Goal: Task Accomplishment & Management: Manage account settings

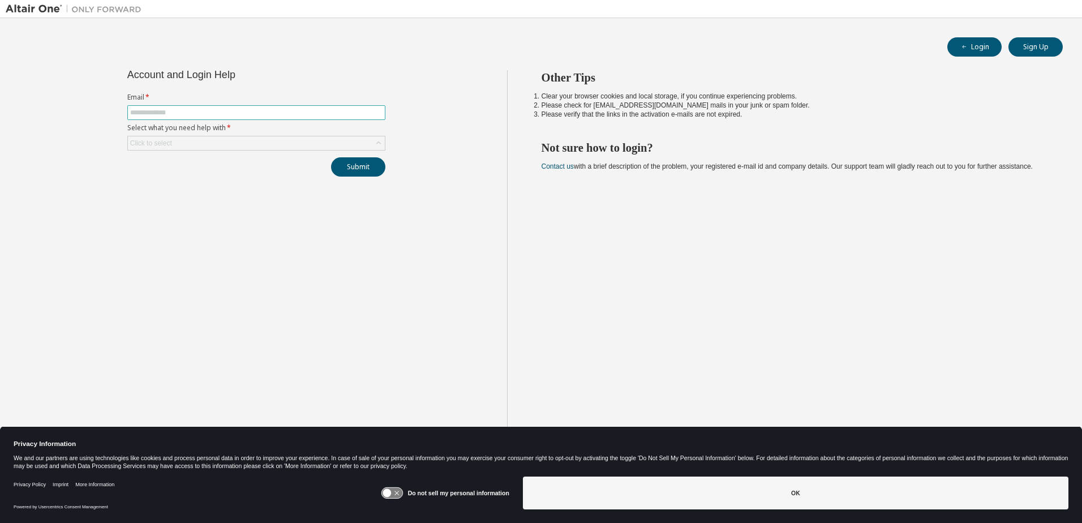
click at [226, 112] on input "text" at bounding box center [256, 112] width 252 height 9
type input "**********"
click at [201, 143] on div "Click to select" at bounding box center [256, 143] width 257 height 14
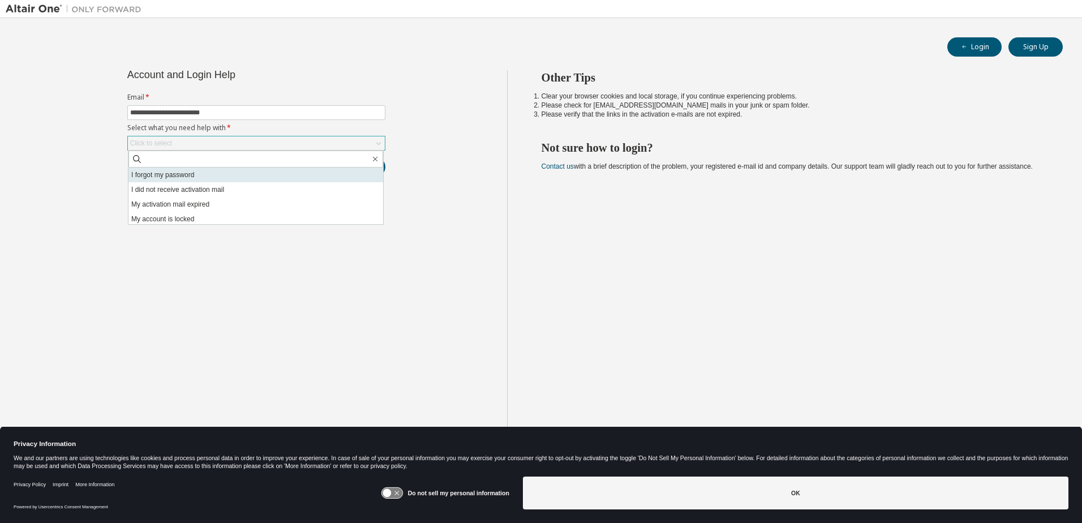
click at [186, 174] on li "I forgot my password" at bounding box center [256, 175] width 255 height 15
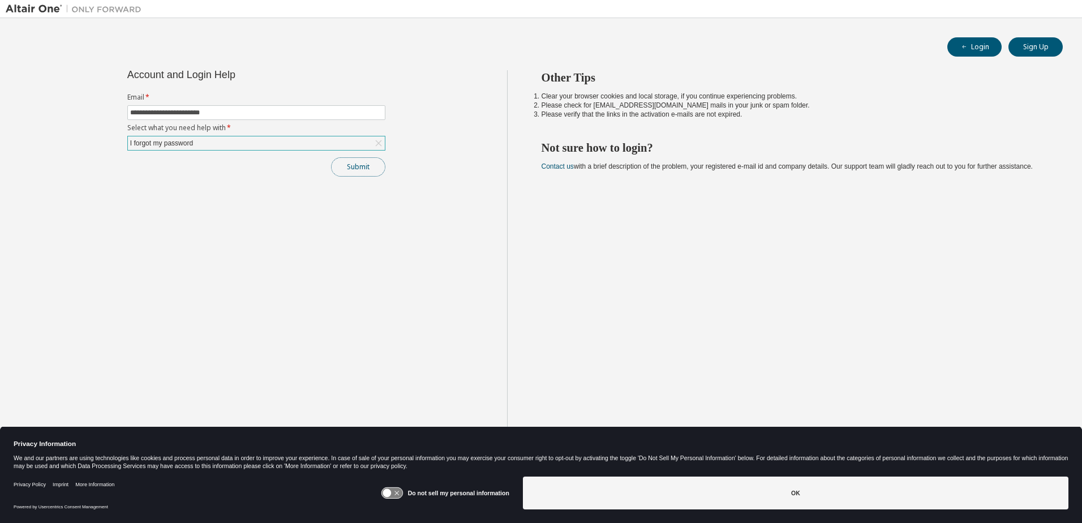
click at [353, 162] on button "Submit" at bounding box center [358, 166] width 54 height 19
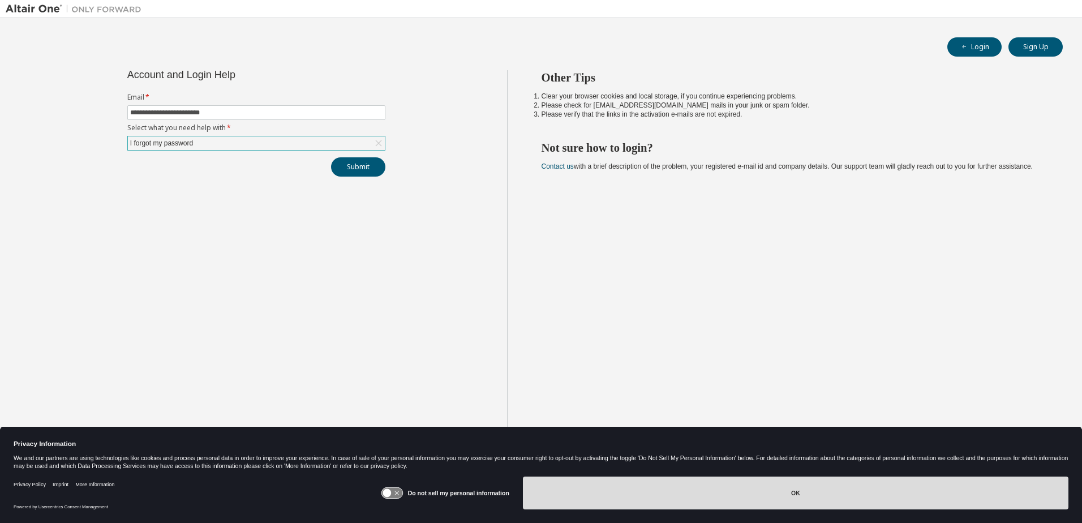
click at [712, 493] on button "OK" at bounding box center [796, 493] width 546 height 33
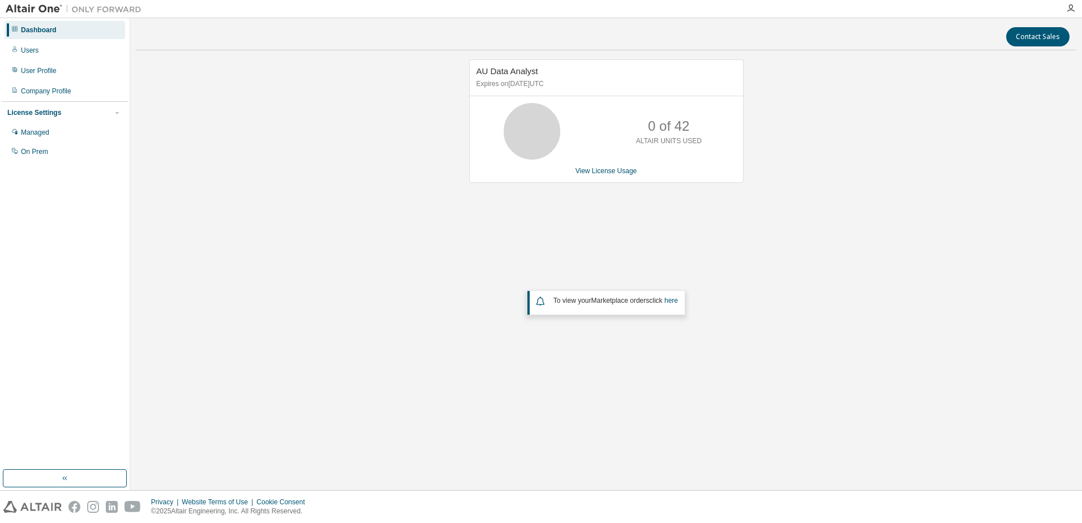
click at [269, 177] on div "AU Data Analyst Expires on June 8, 2026 UTC 0 of 42 ALTAIR UNITS USED View Lice…" at bounding box center [606, 229] width 941 height 340
click at [35, 52] on div "Users" at bounding box center [30, 50] width 18 height 9
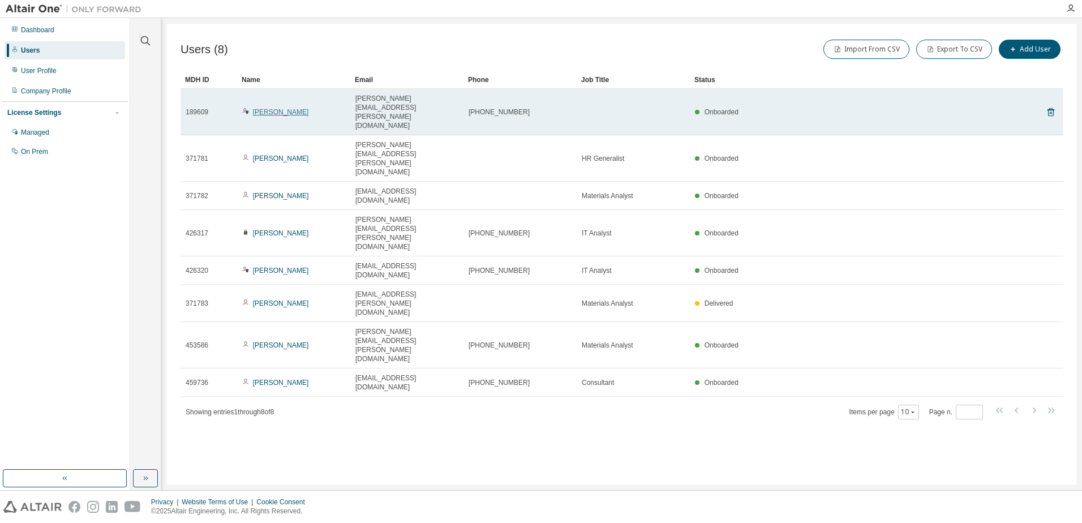
click at [276, 108] on link "Alicia Homan" at bounding box center [281, 112] width 56 height 8
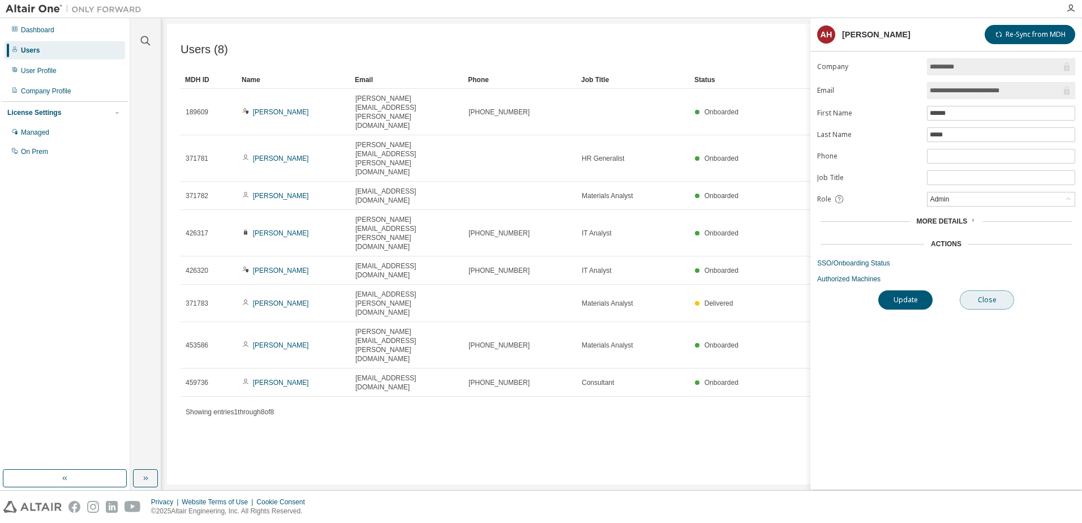
click at [979, 298] on button "Close" at bounding box center [987, 299] width 54 height 19
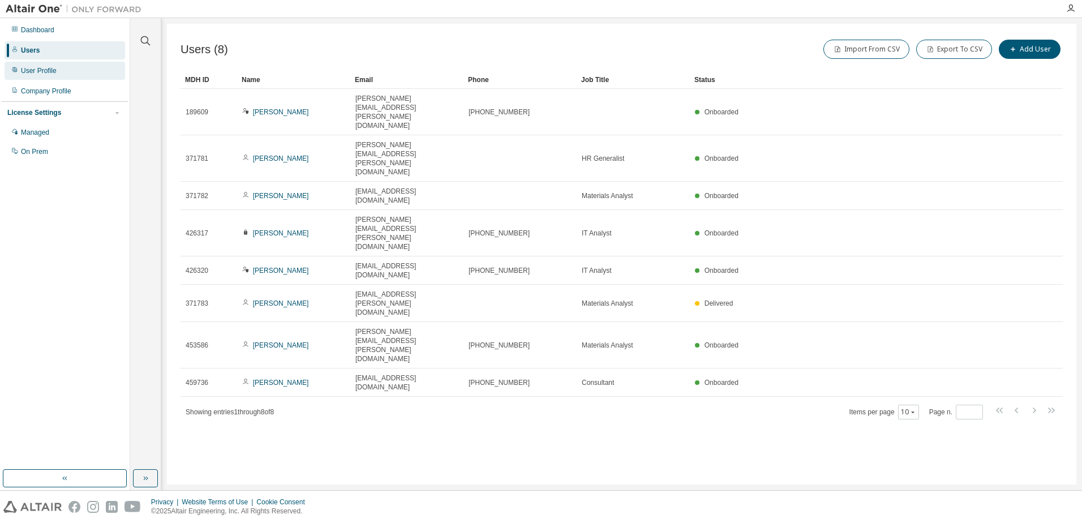
click at [33, 67] on div "User Profile" at bounding box center [39, 70] width 36 height 9
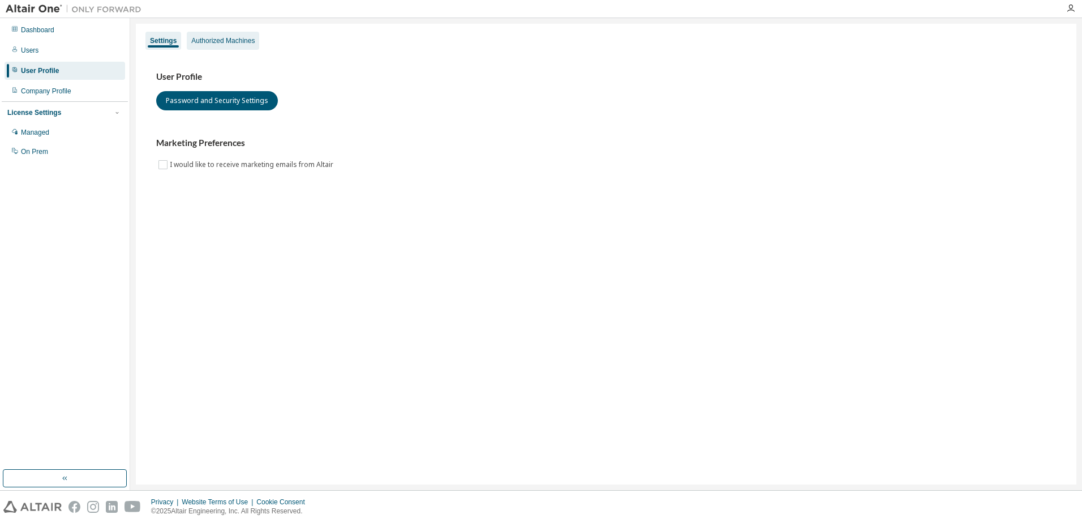
click at [224, 42] on div "Authorized Machines" at bounding box center [222, 40] width 63 height 9
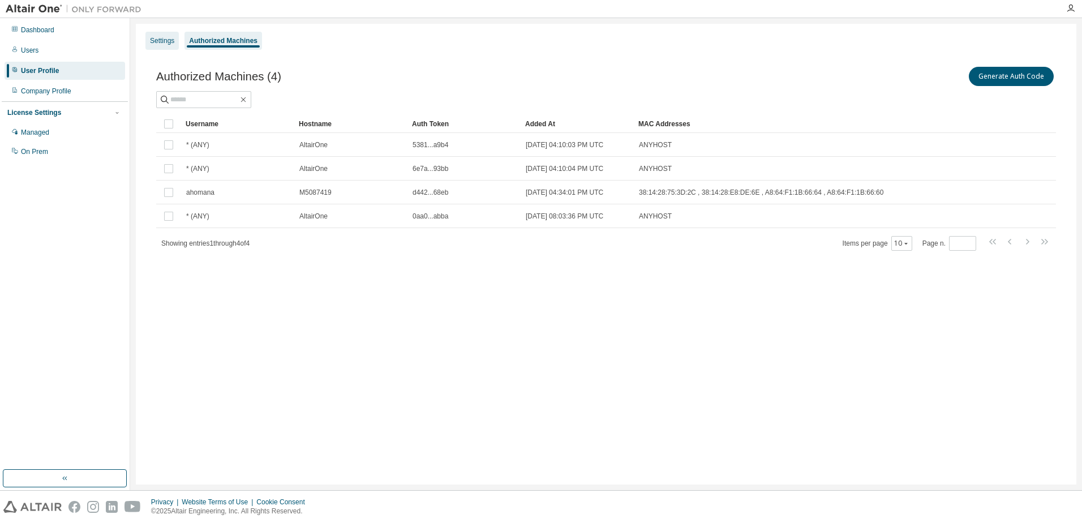
click at [164, 44] on div "Settings" at bounding box center [162, 40] width 24 height 9
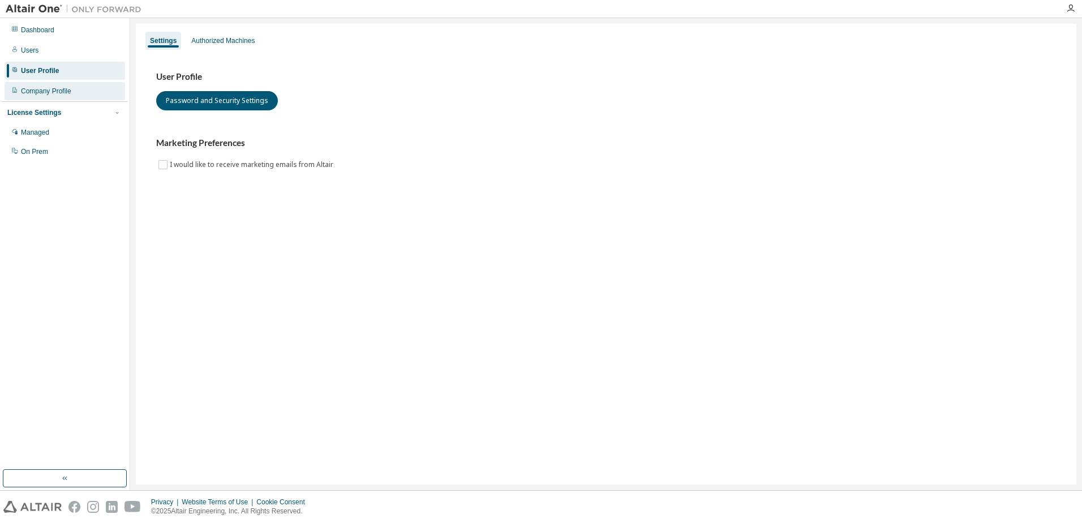
click at [61, 93] on div "Company Profile" at bounding box center [46, 91] width 50 height 9
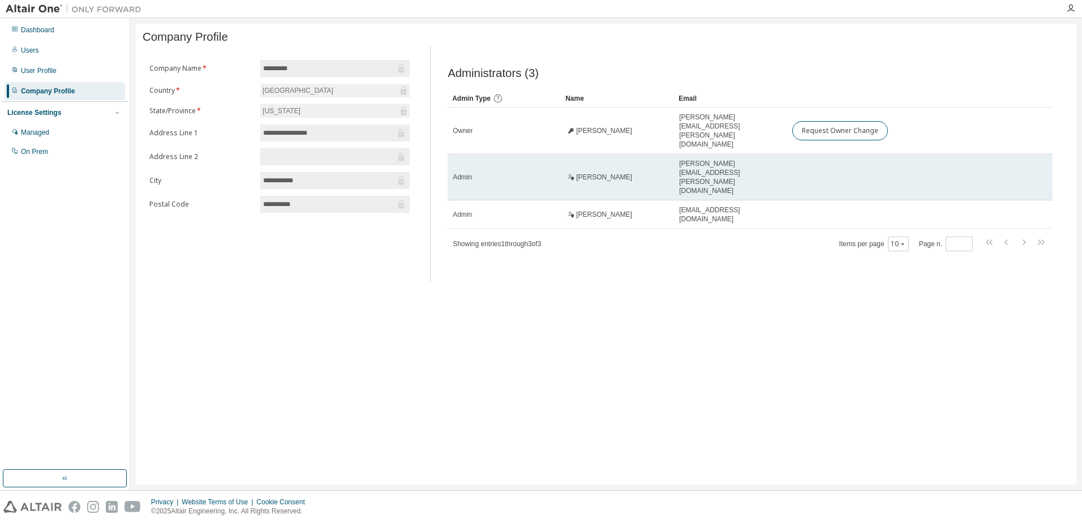
click at [461, 173] on span "Admin" at bounding box center [462, 177] width 19 height 9
click at [598, 173] on span "Alicia Homan" at bounding box center [604, 177] width 56 height 9
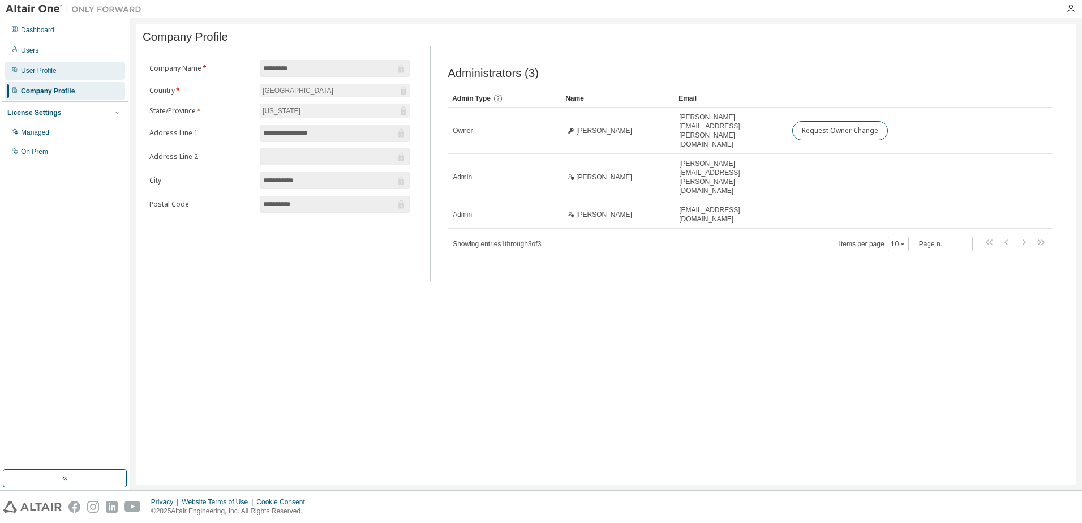
click at [42, 67] on div "User Profile" at bounding box center [39, 70] width 36 height 9
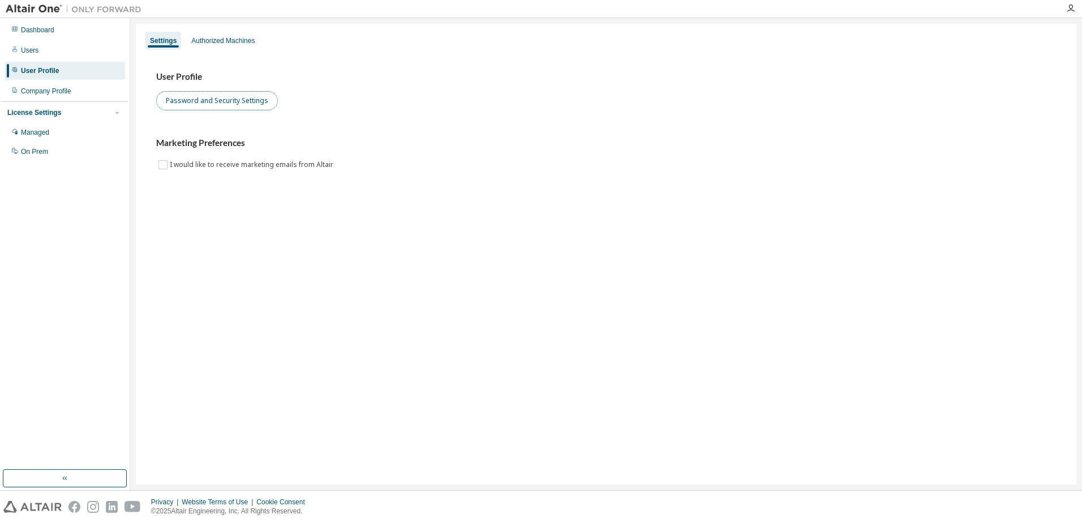
click at [194, 100] on button "Password and Security Settings" at bounding box center [217, 100] width 122 height 19
click at [33, 54] on div "Users" at bounding box center [30, 50] width 18 height 9
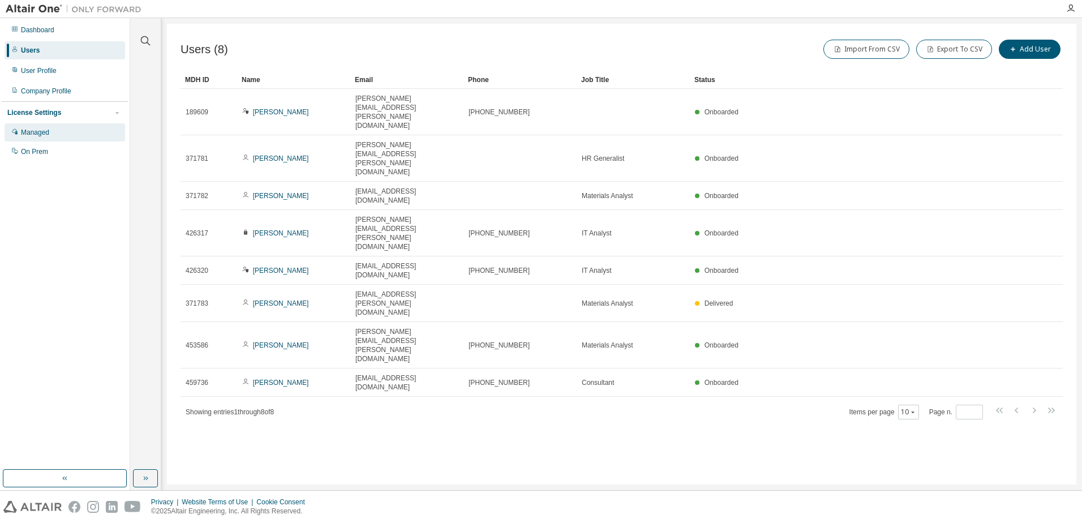
click at [38, 132] on div "Managed" at bounding box center [35, 132] width 28 height 9
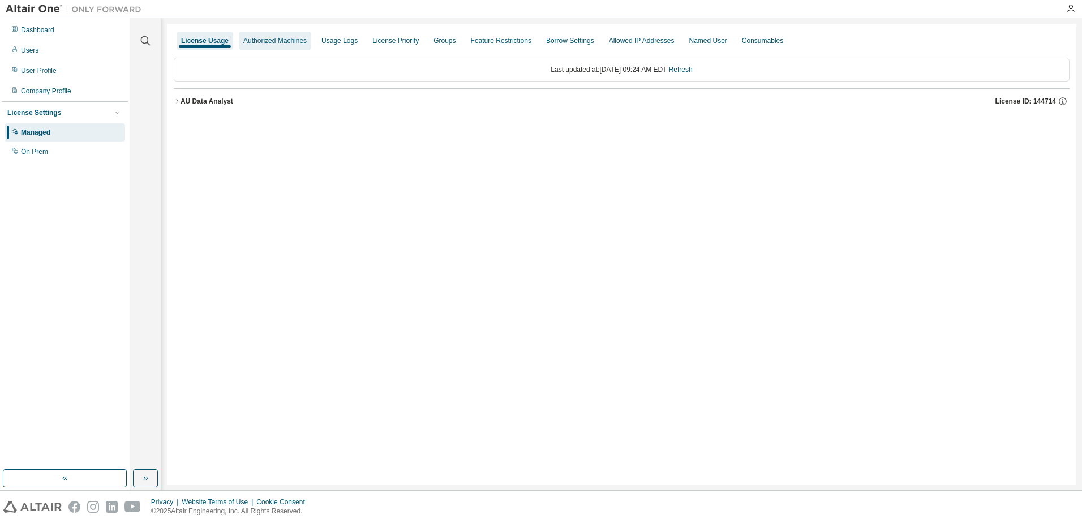
click at [284, 41] on div "Authorized Machines" at bounding box center [274, 40] width 63 height 9
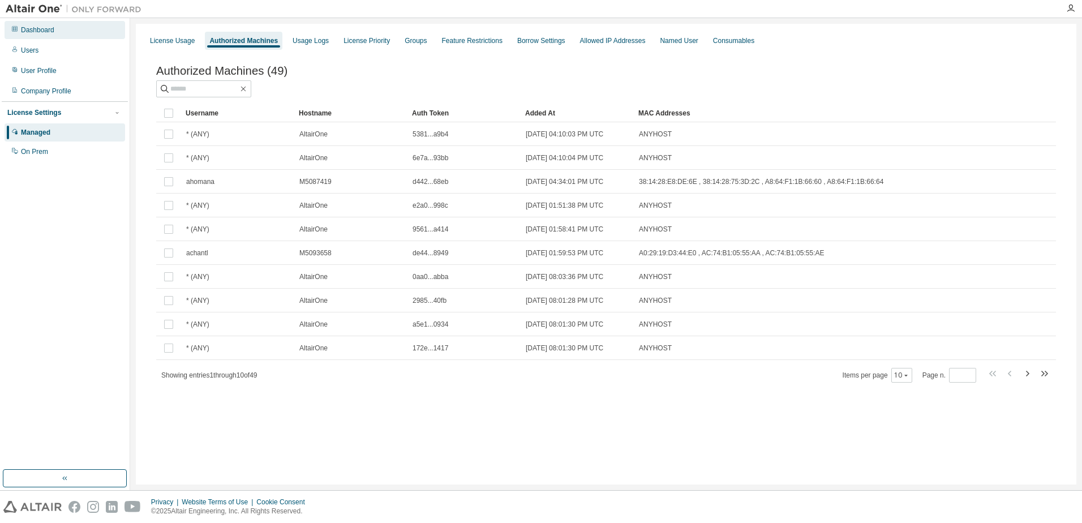
click at [42, 31] on div "Dashboard" at bounding box center [37, 29] width 33 height 9
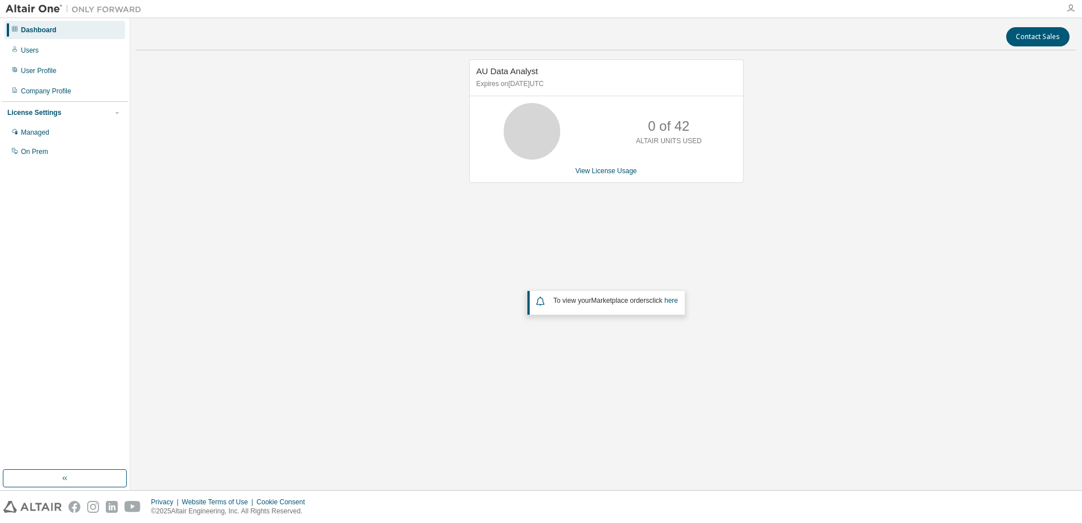
click at [1071, 10] on icon "button" at bounding box center [1071, 8] width 9 height 9
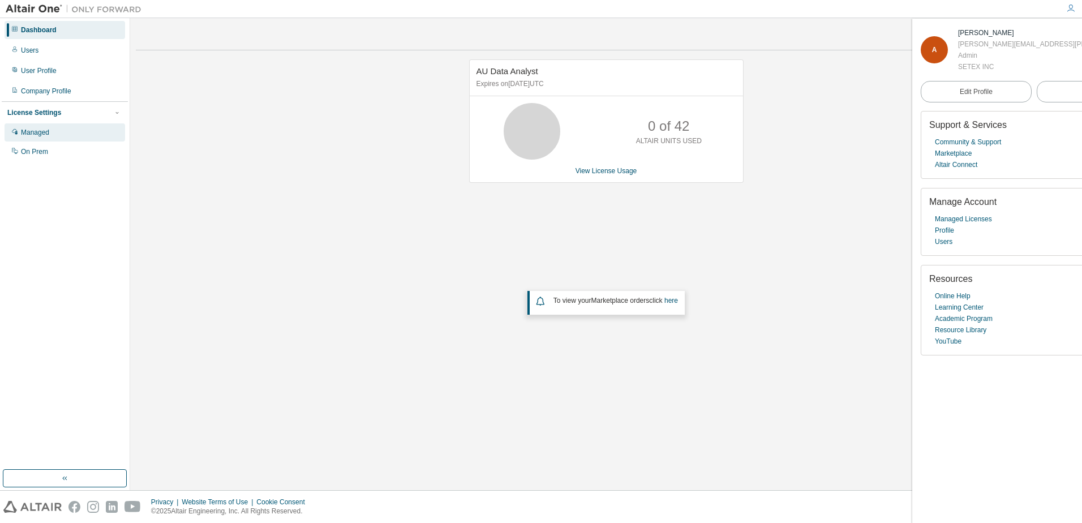
click at [36, 135] on div "Managed" at bounding box center [35, 132] width 28 height 9
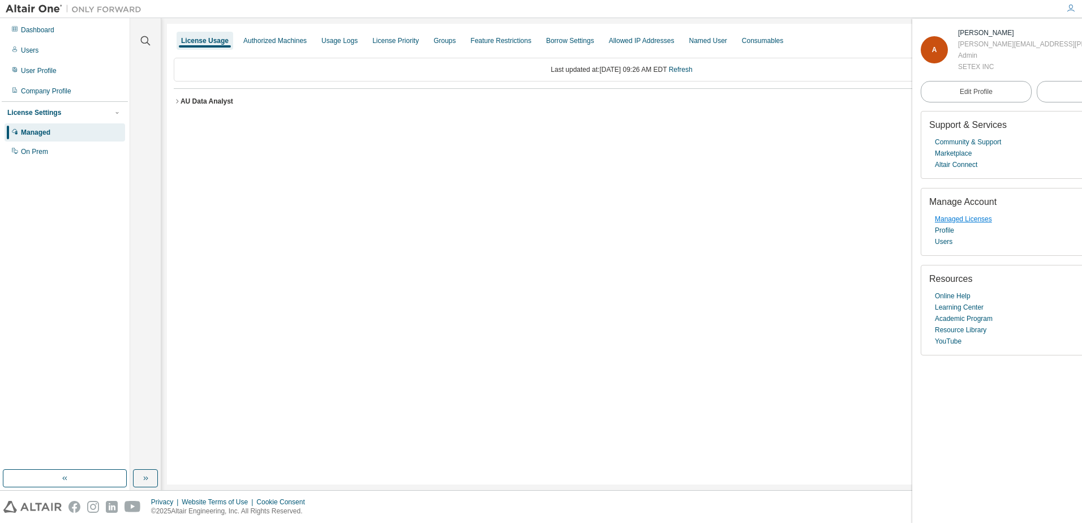
click at [950, 220] on link "Managed Licenses" at bounding box center [963, 218] width 57 height 11
click at [1082, 89] on span "Logout" at bounding box center [1092, 91] width 21 height 11
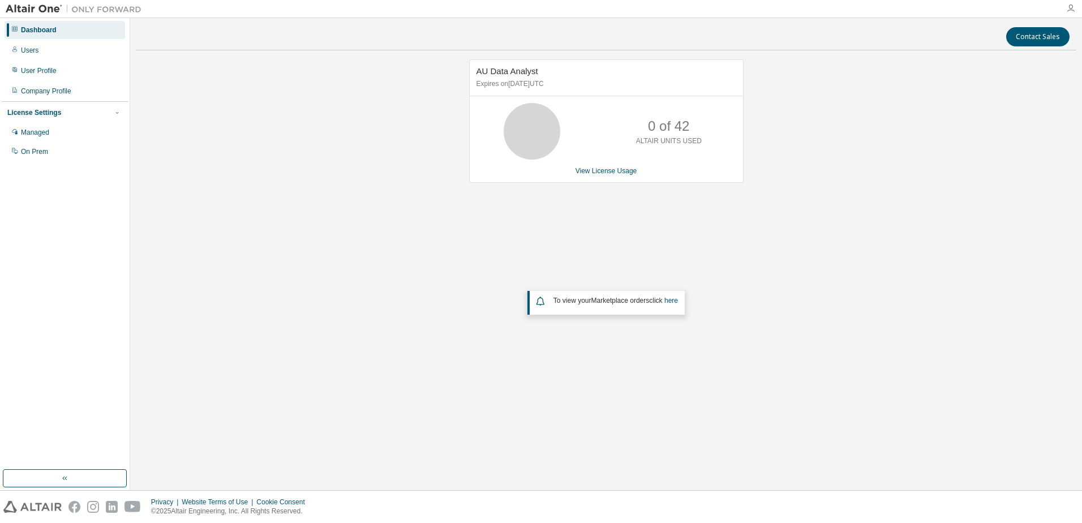
click at [1067, 10] on icon "button" at bounding box center [1071, 8] width 9 height 9
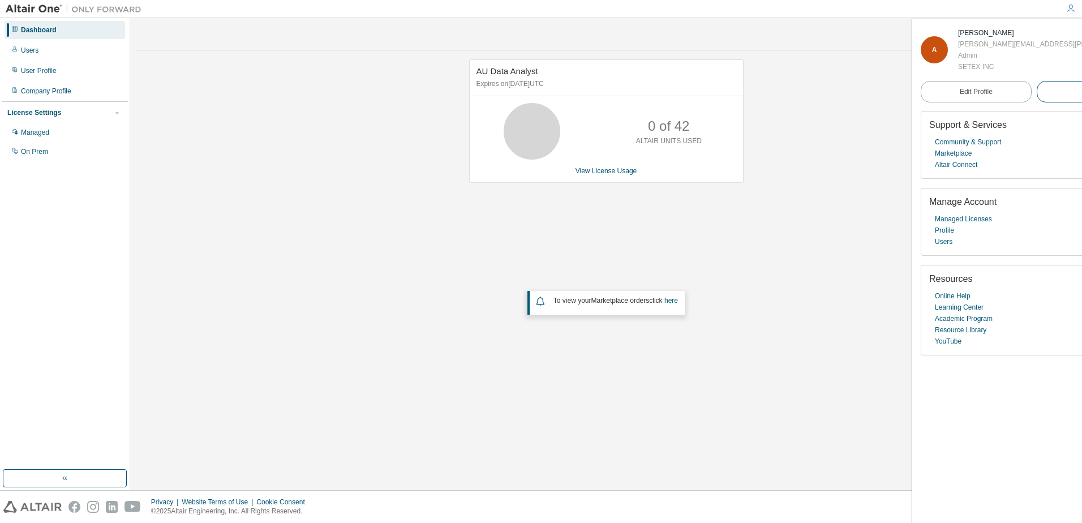
click at [1037, 89] on button "Logout" at bounding box center [1092, 92] width 111 height 22
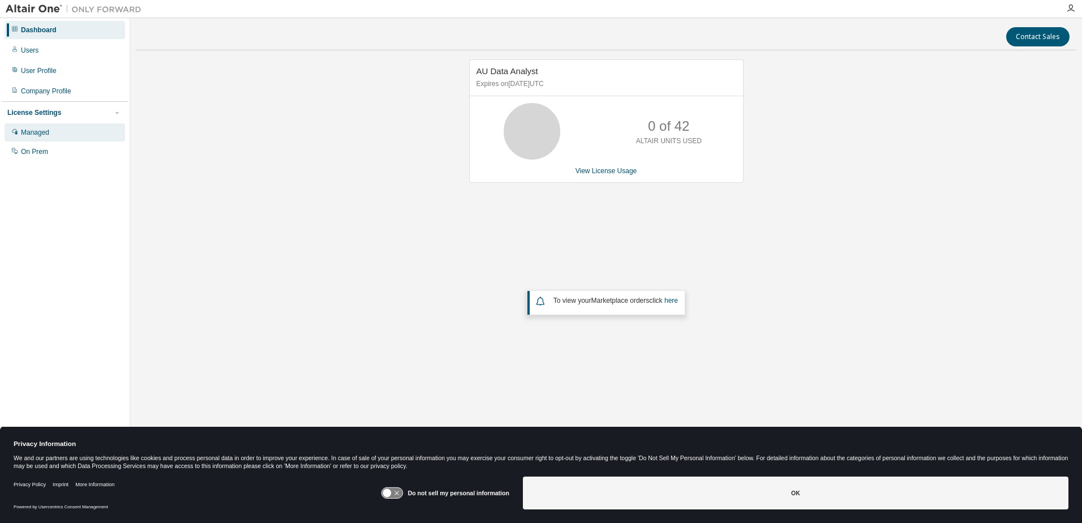
click at [35, 134] on div "Managed" at bounding box center [35, 132] width 28 height 9
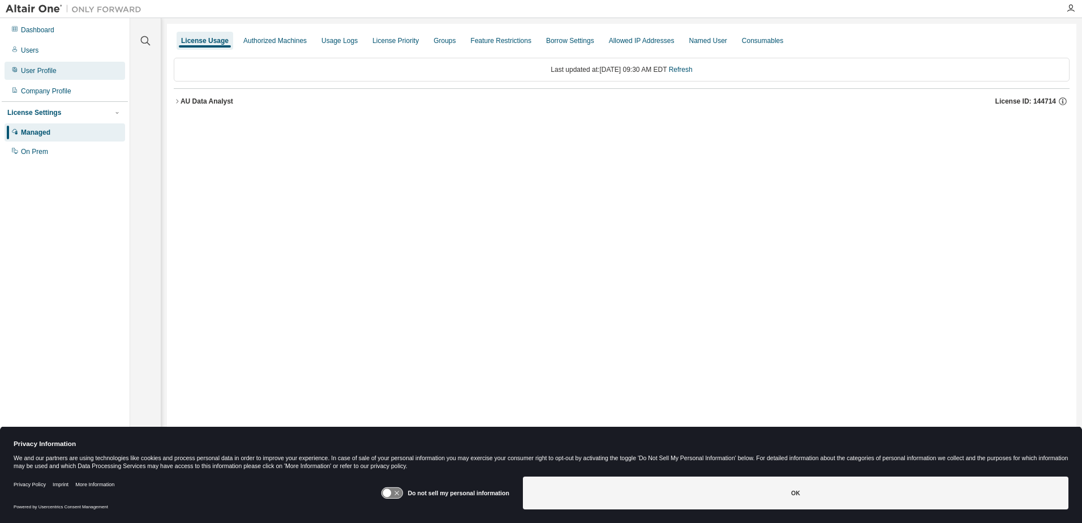
click at [59, 71] on div "User Profile" at bounding box center [65, 71] width 121 height 18
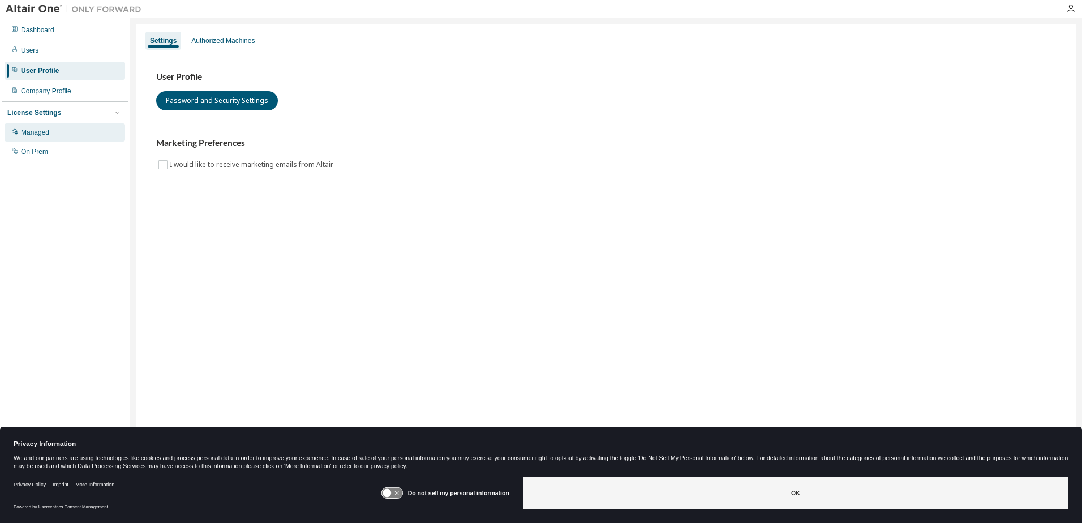
click at [35, 134] on div "Managed" at bounding box center [35, 132] width 28 height 9
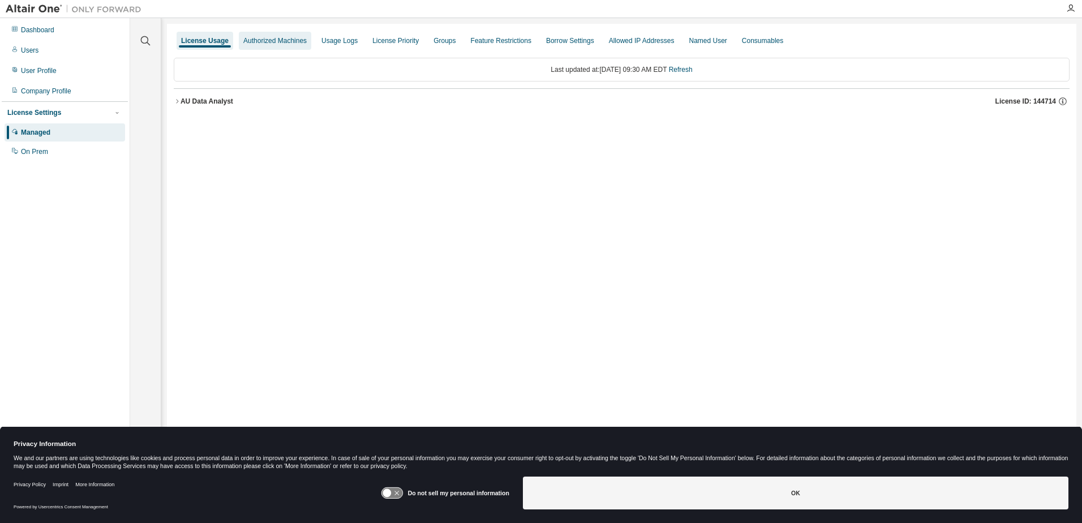
click at [277, 42] on div "Authorized Machines" at bounding box center [274, 40] width 63 height 9
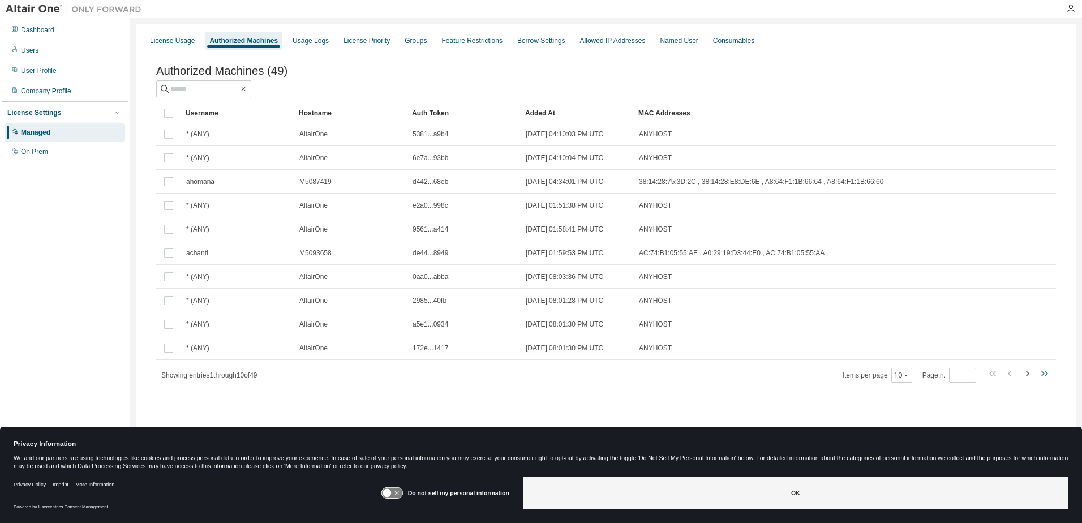
click at [1045, 376] on icon "button" at bounding box center [1046, 374] width 3 height 6
type input "*"
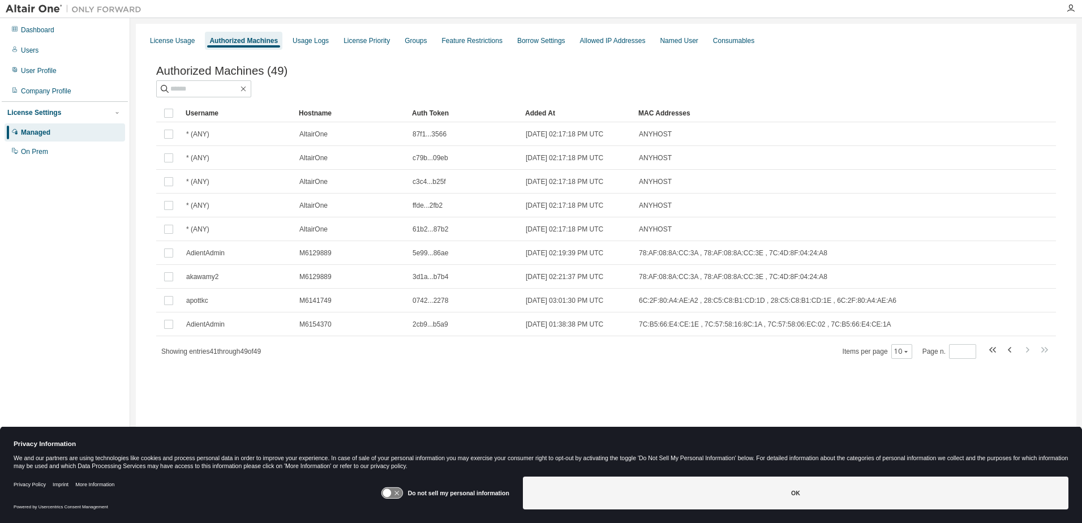
click at [251, 40] on div "Authorized Machines" at bounding box center [243, 40] width 69 height 9
click at [181, 42] on div "License Usage" at bounding box center [172, 40] width 45 height 9
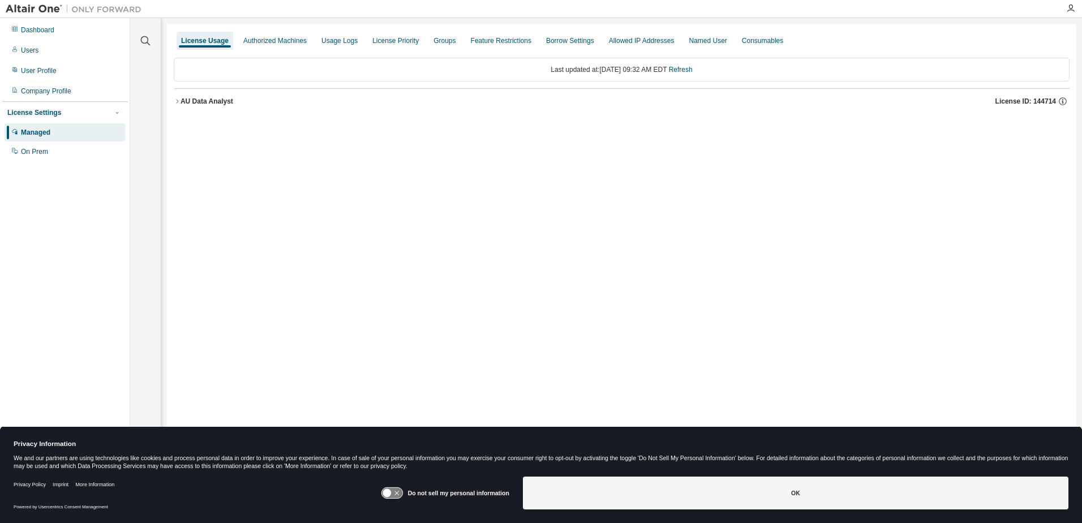
click at [178, 101] on icon "button" at bounding box center [177, 101] width 2 height 4
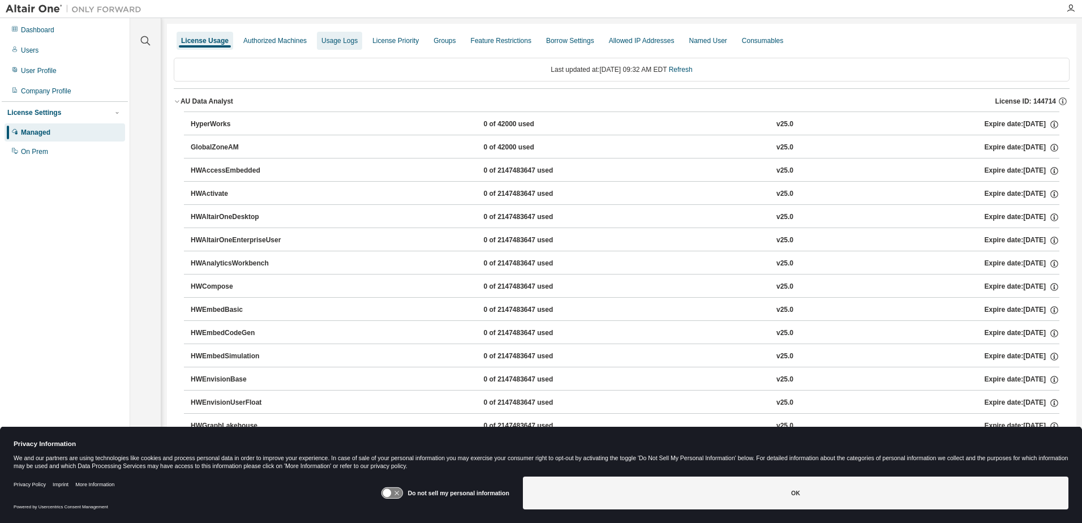
click at [337, 42] on div "Usage Logs" at bounding box center [340, 40] width 36 height 9
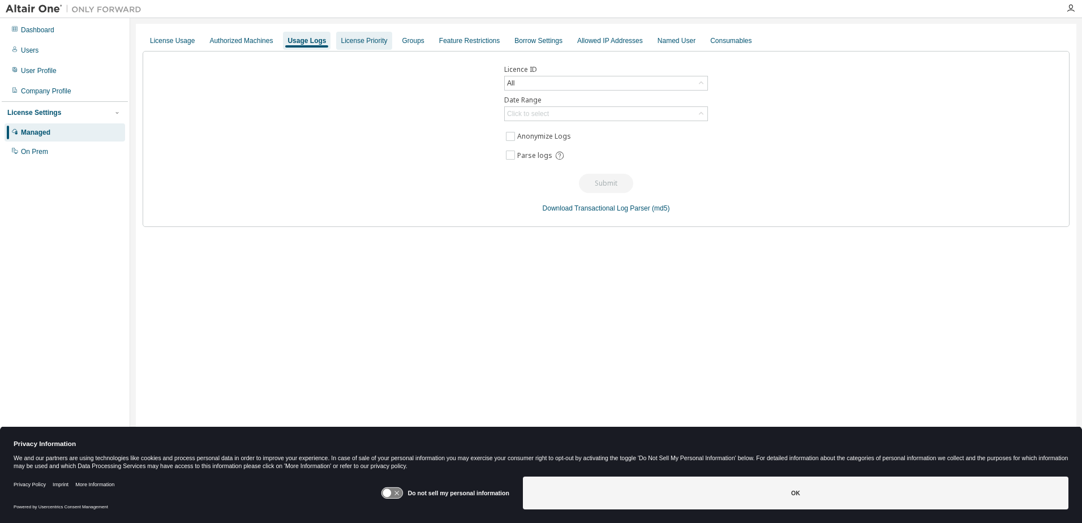
click at [362, 44] on div "License Priority" at bounding box center [364, 40] width 46 height 9
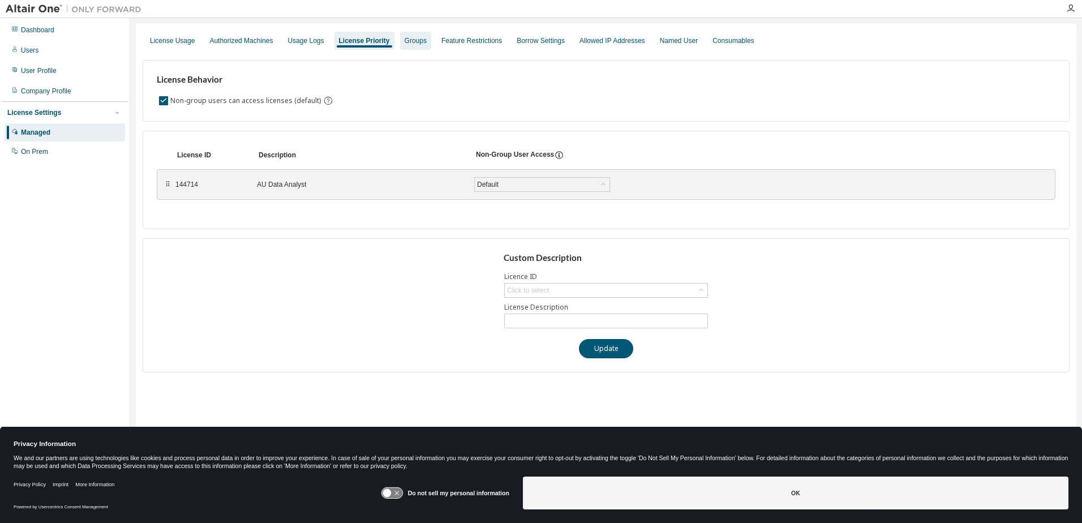
click at [403, 45] on div "Groups" at bounding box center [415, 41] width 31 height 18
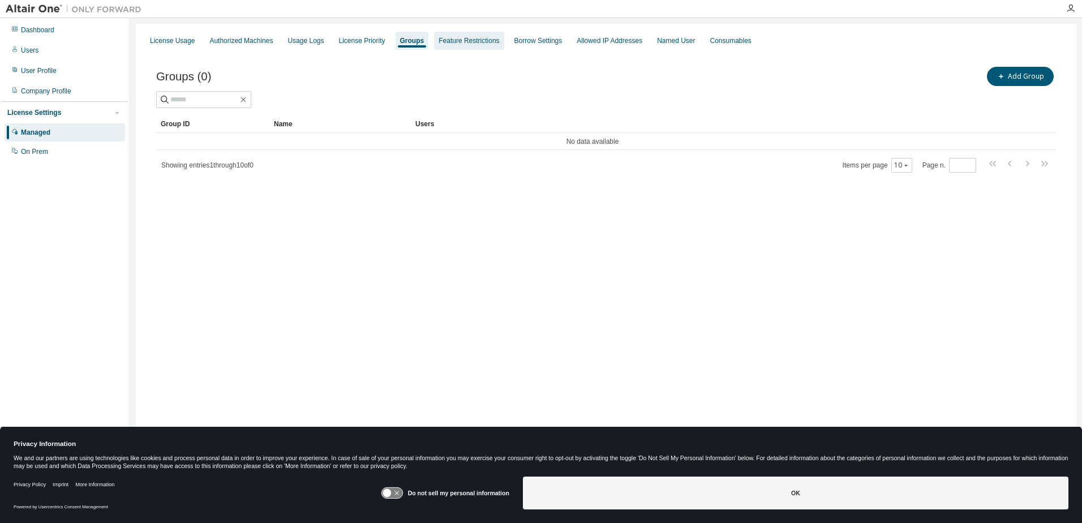
click at [451, 44] on div "Feature Restrictions" at bounding box center [469, 40] width 61 height 9
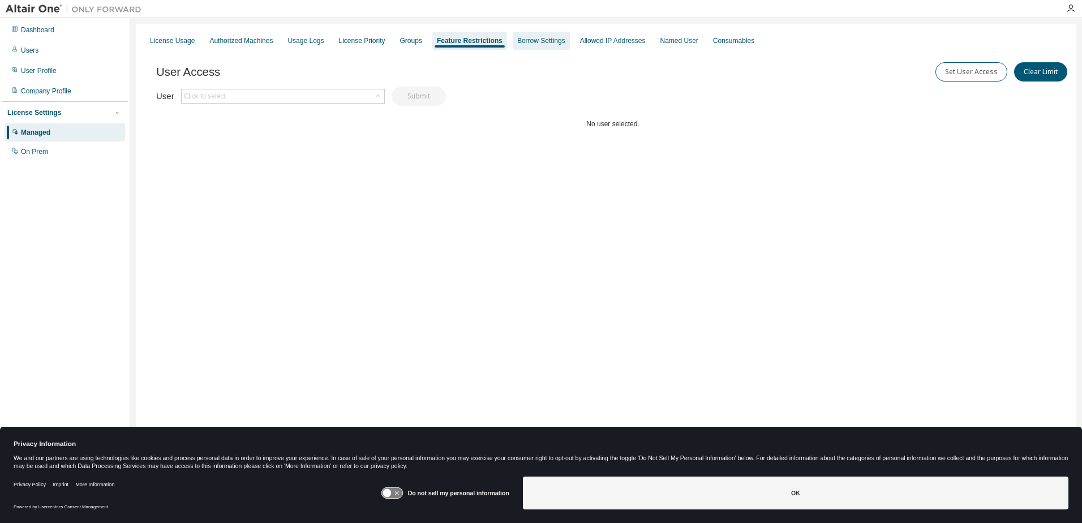
click at [517, 44] on div "Borrow Settings" at bounding box center [541, 40] width 48 height 9
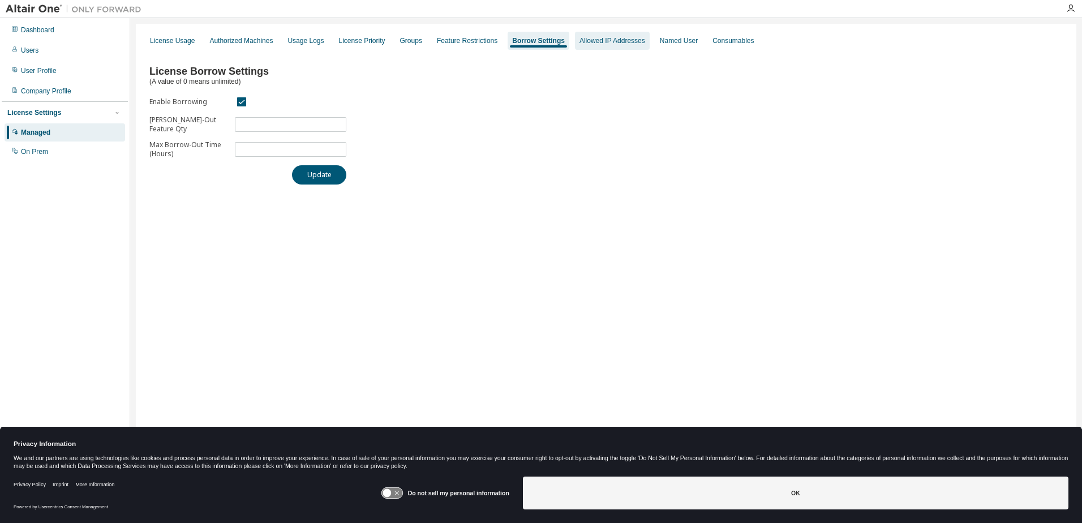
click at [592, 46] on div "Allowed IP Addresses" at bounding box center [612, 41] width 75 height 18
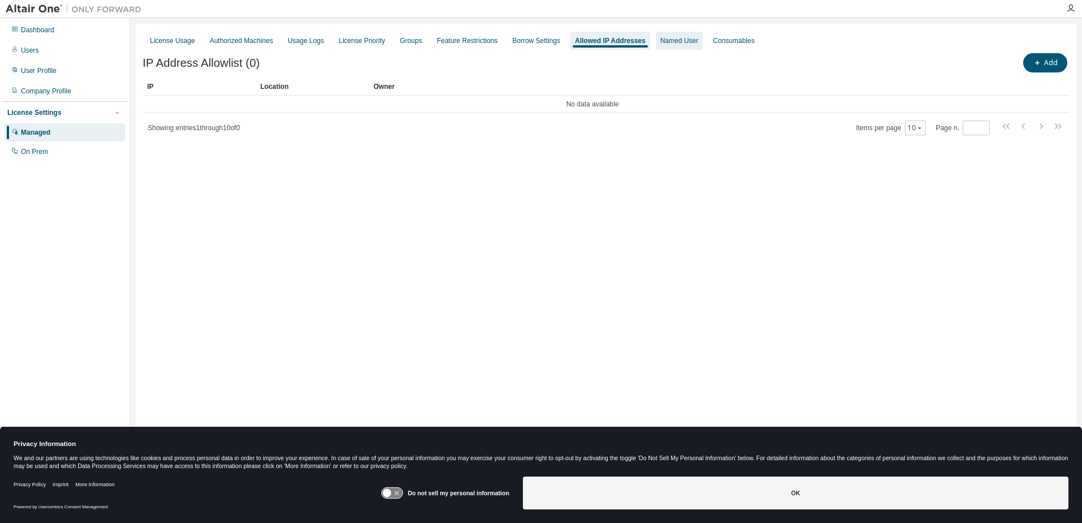
click at [662, 44] on div "Named User" at bounding box center [680, 40] width 38 height 9
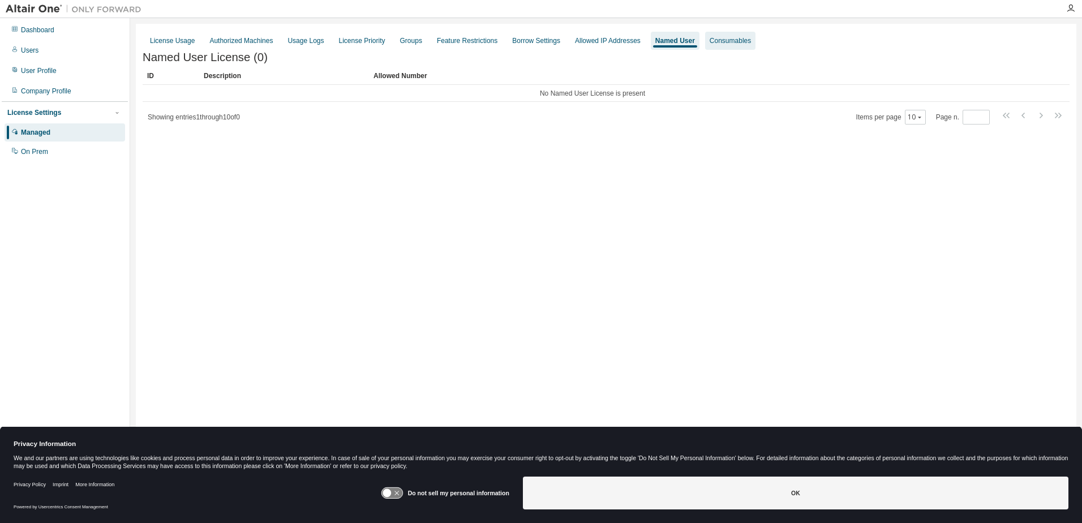
click at [719, 46] on div "Consumables" at bounding box center [730, 41] width 50 height 18
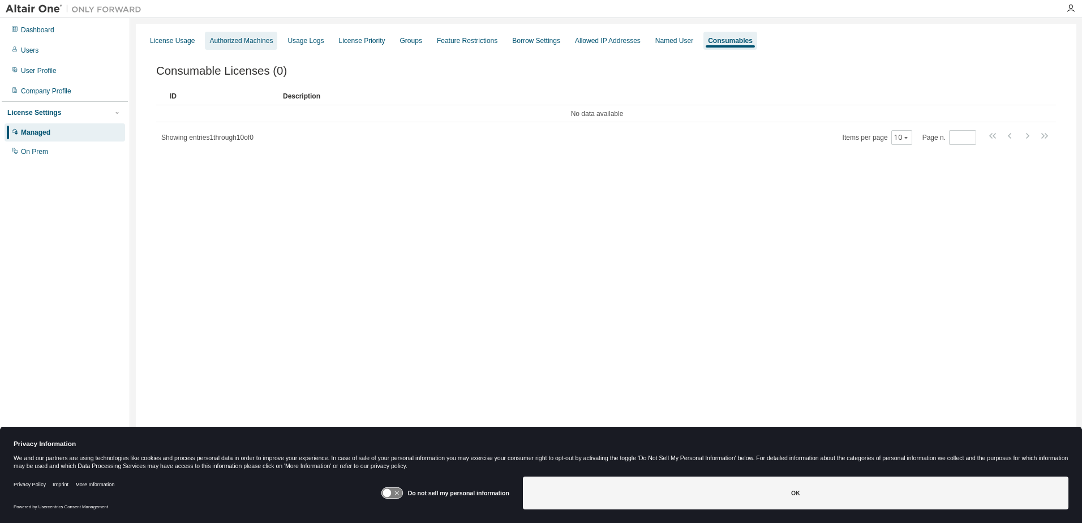
click at [228, 40] on div "Authorized Machines" at bounding box center [240, 40] width 63 height 9
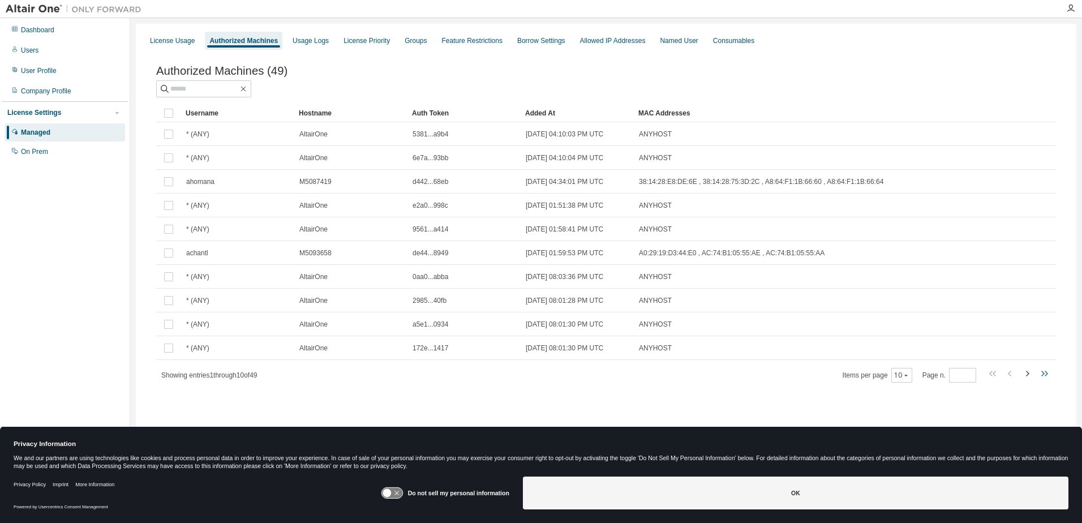
click at [1041, 376] on icon "button" at bounding box center [1045, 374] width 14 height 14
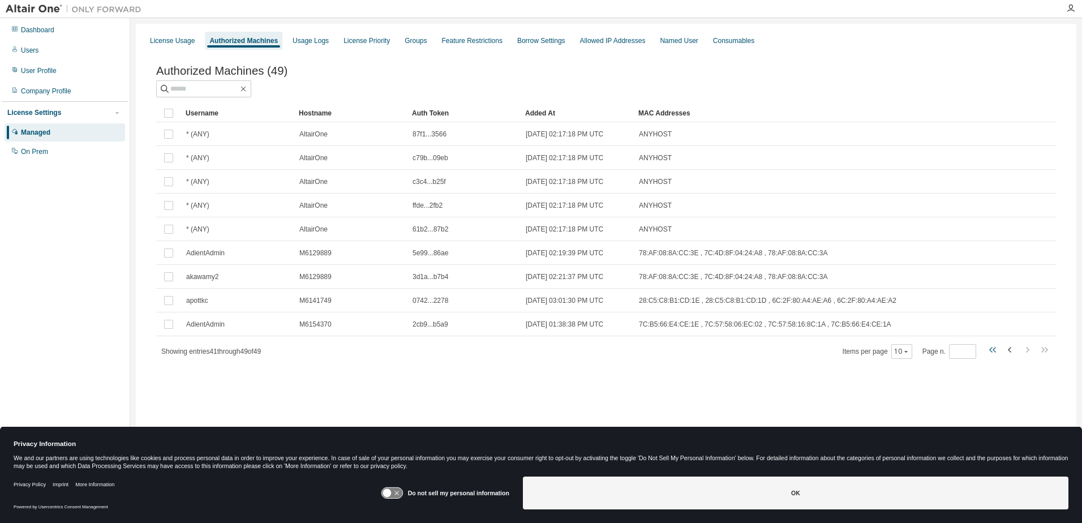
click at [989, 351] on icon "button" at bounding box center [994, 350] width 14 height 14
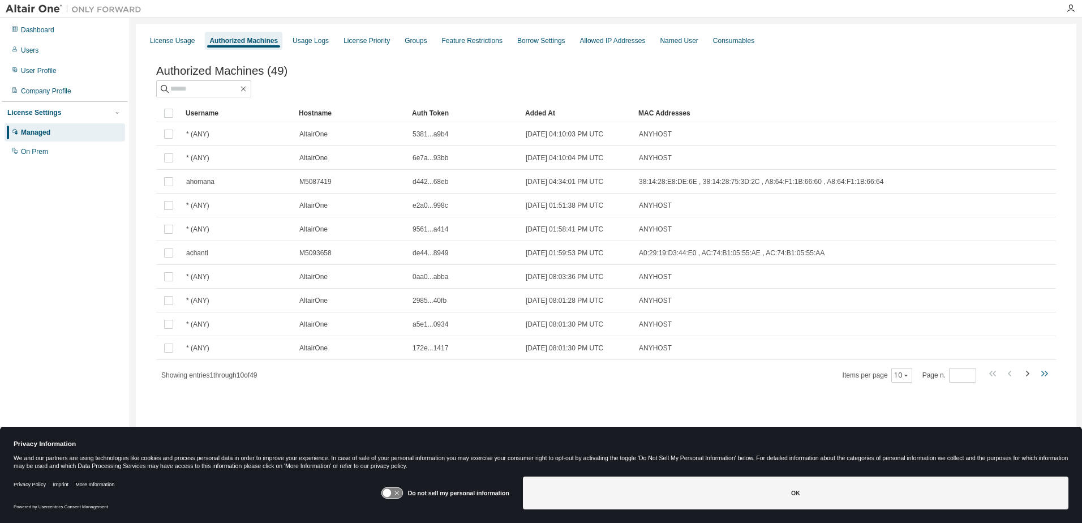
click at [1044, 374] on icon "button" at bounding box center [1045, 374] width 14 height 14
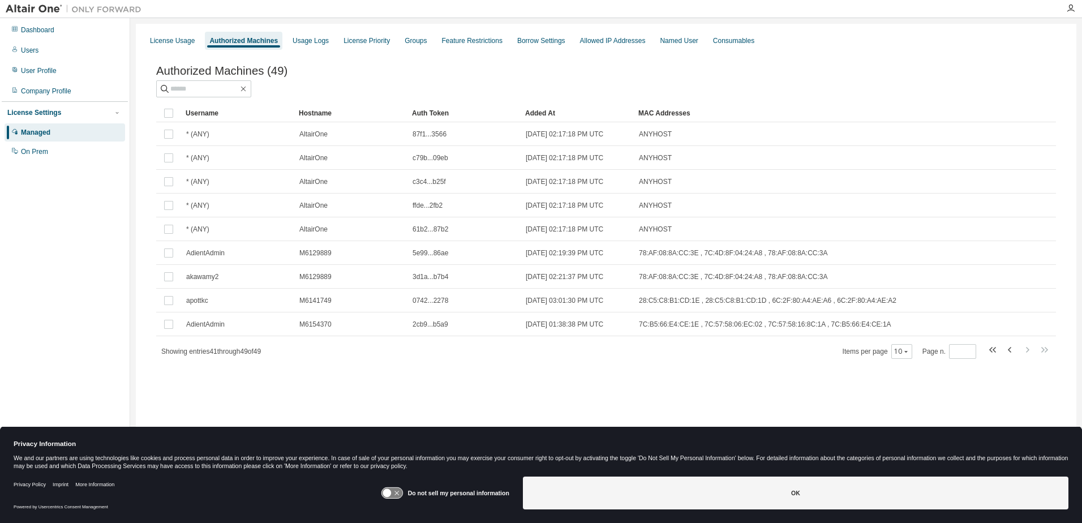
click at [528, 353] on div "Showing entries 41 through 49 of 49 Items per page 10 Page n. *" at bounding box center [606, 351] width 900 height 16
click at [994, 352] on icon "button" at bounding box center [994, 350] width 3 height 6
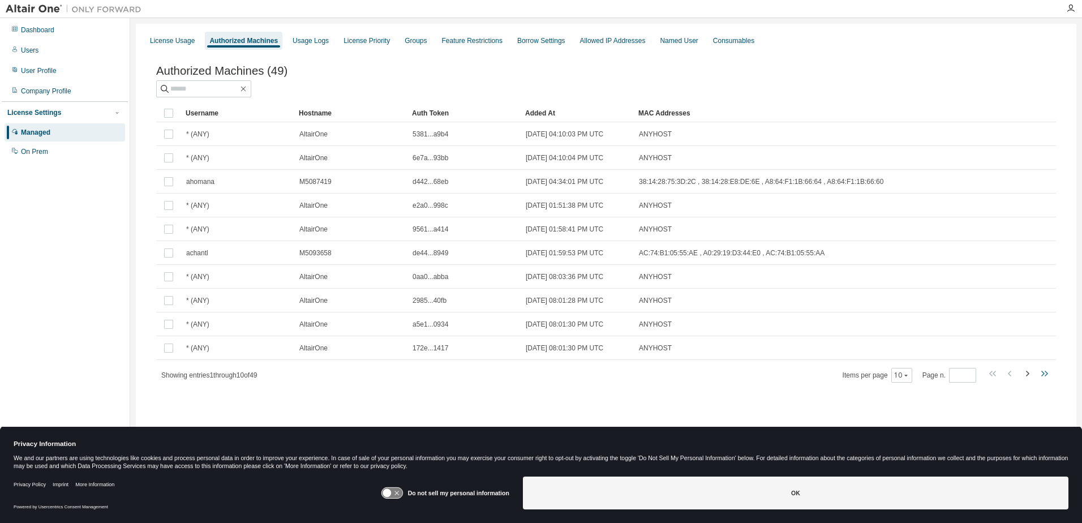
click at [1047, 376] on icon "button" at bounding box center [1046, 374] width 3 height 6
type input "*"
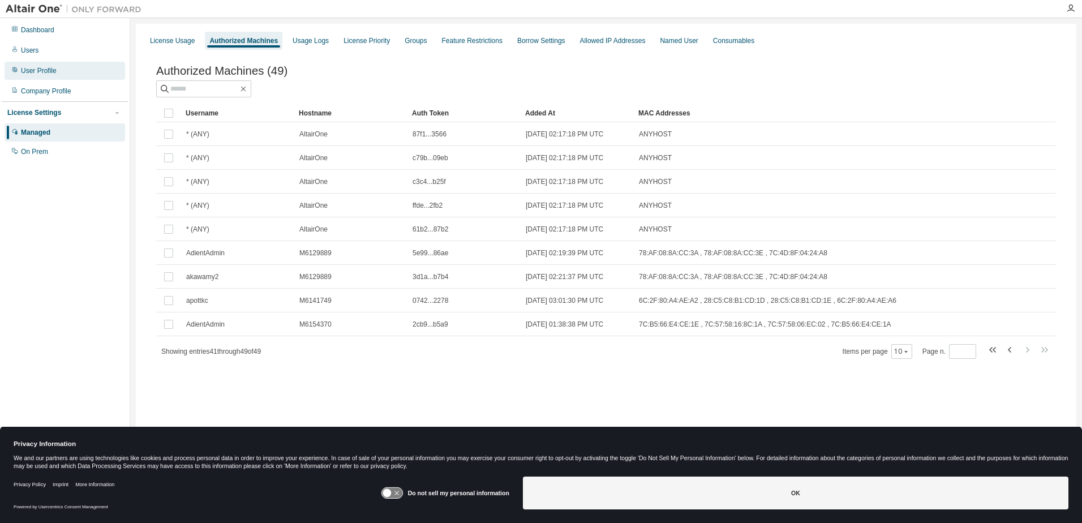
click at [35, 72] on div "User Profile" at bounding box center [39, 70] width 36 height 9
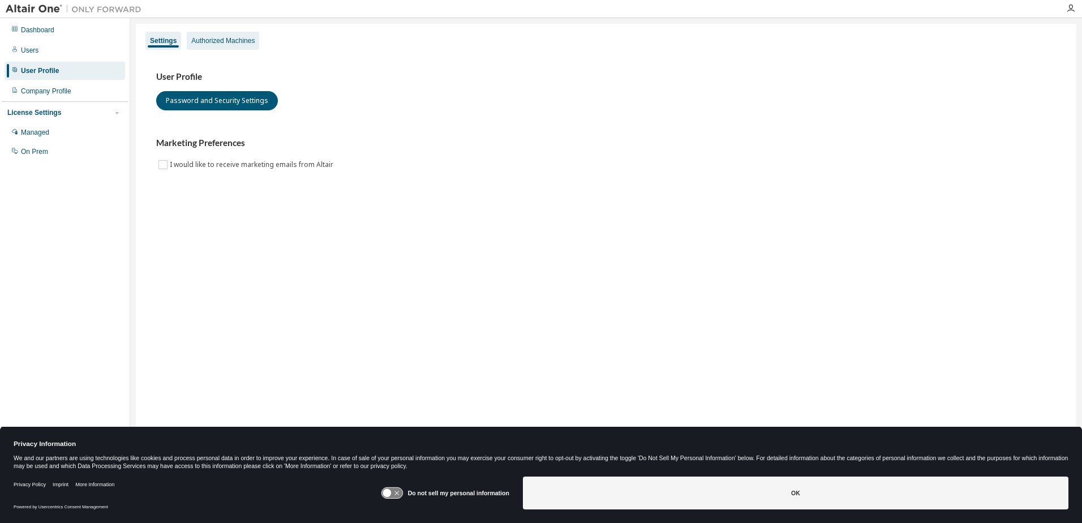
click at [245, 35] on div "Authorized Machines" at bounding box center [223, 41] width 72 height 18
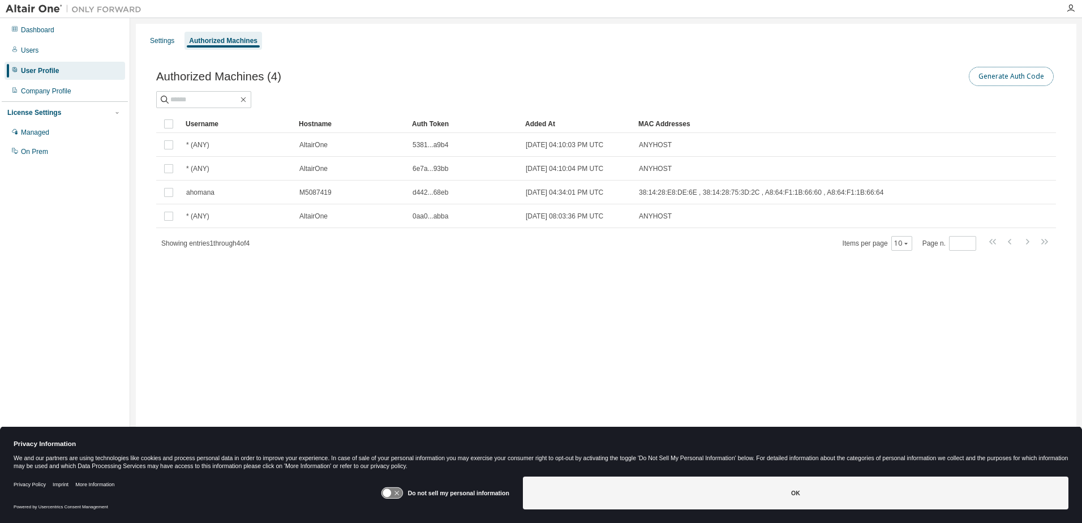
click at [986, 78] on button "Generate Auth Code" at bounding box center [1011, 76] width 85 height 19
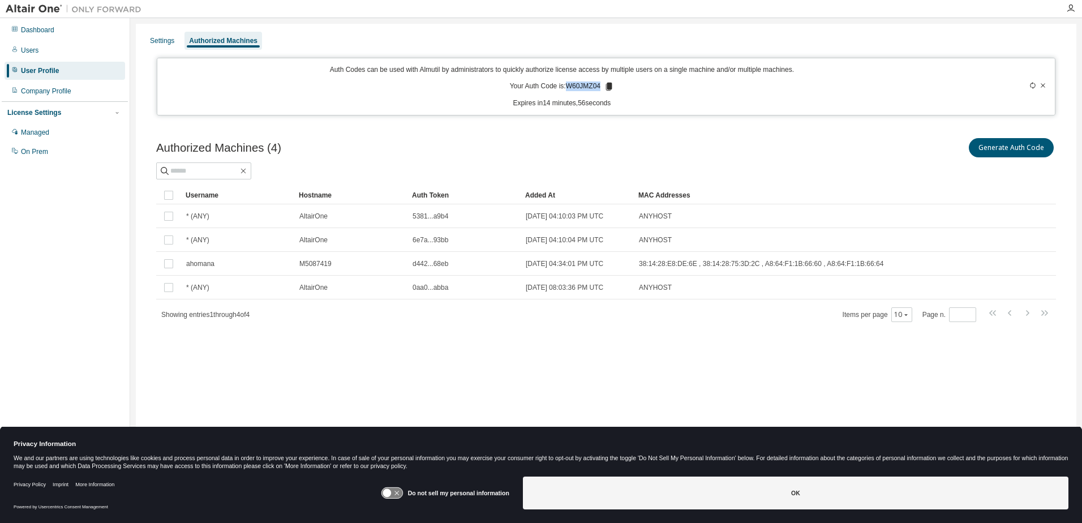
drag, startPoint x: 569, startPoint y: 84, endPoint x: 600, endPoint y: 85, distance: 31.1
click at [600, 85] on p "Your Auth Code is: W60JMZ04" at bounding box center [562, 87] width 104 height 10
drag, startPoint x: 600, startPoint y: 85, endPoint x: 611, endPoint y: 146, distance: 62.1
click at [611, 150] on div "Generate Auth Code" at bounding box center [831, 148] width 450 height 24
click at [609, 87] on icon at bounding box center [609, 87] width 6 height 8
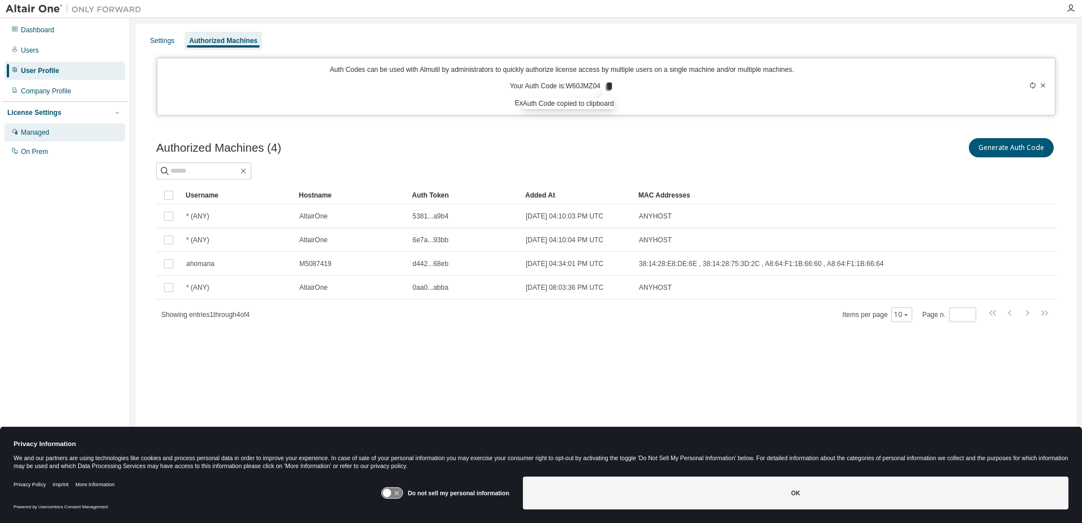
click at [31, 132] on div "Managed" at bounding box center [35, 132] width 28 height 9
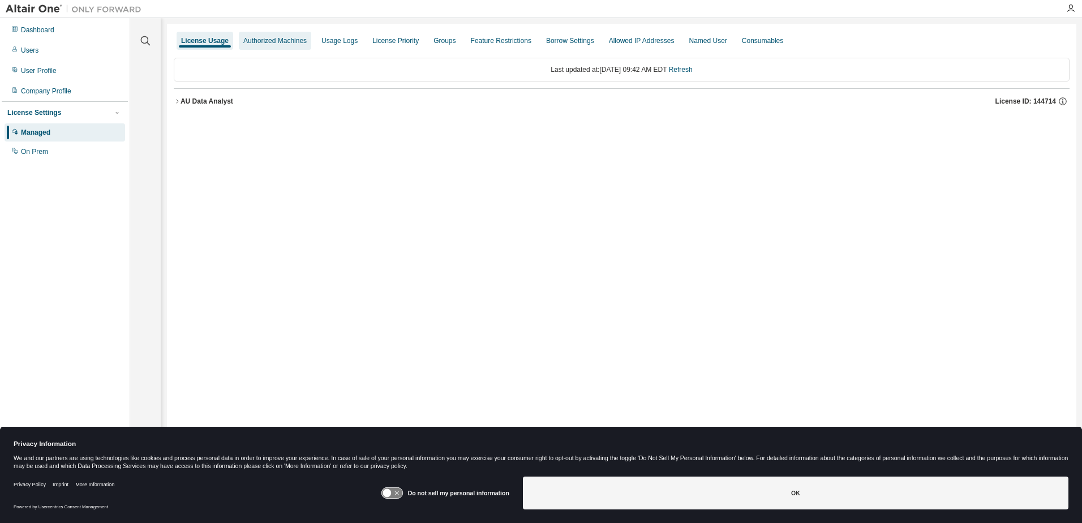
click at [284, 41] on div "Authorized Machines" at bounding box center [274, 40] width 63 height 9
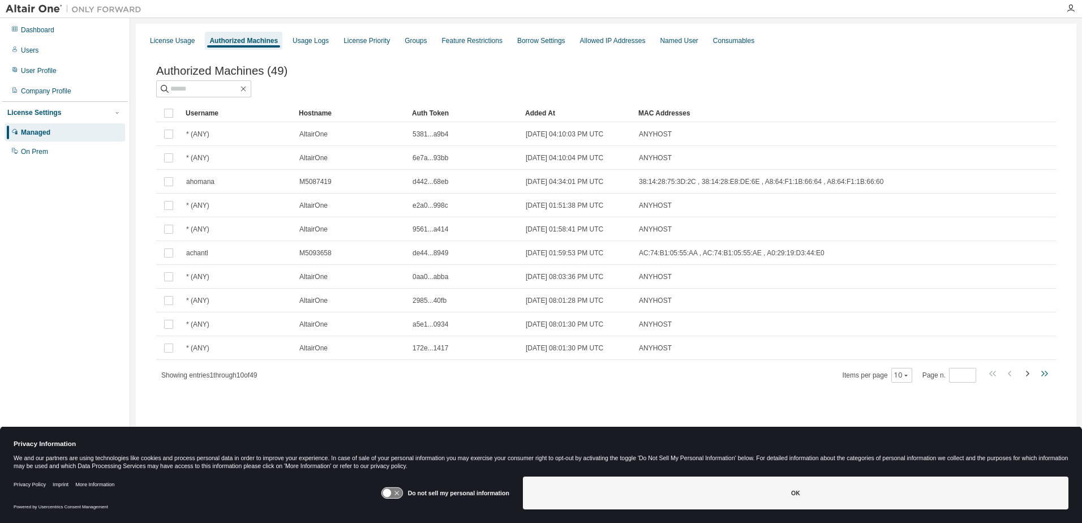
click at [1043, 376] on icon "button" at bounding box center [1045, 374] width 14 height 14
type input "*"
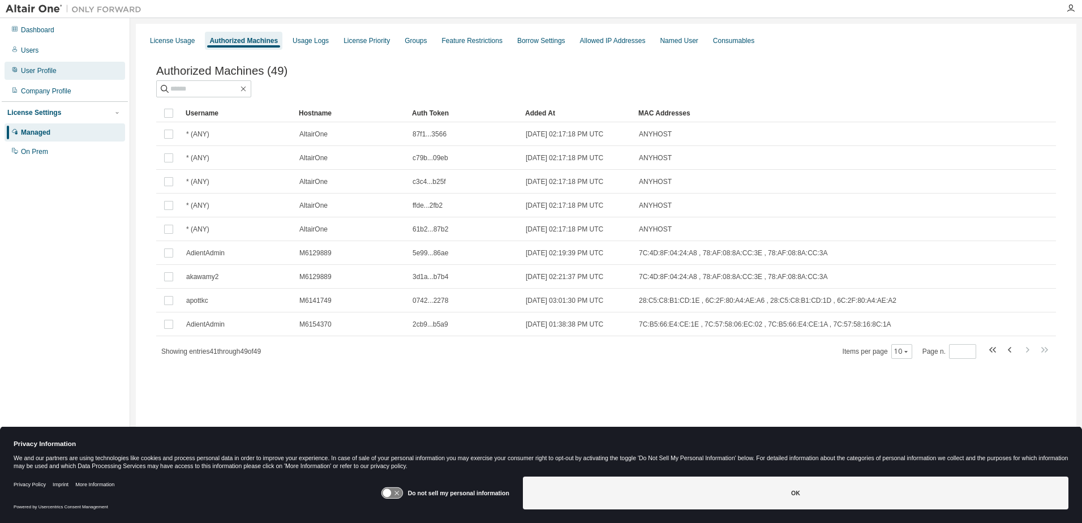
click at [44, 67] on div "User Profile" at bounding box center [39, 70] width 36 height 9
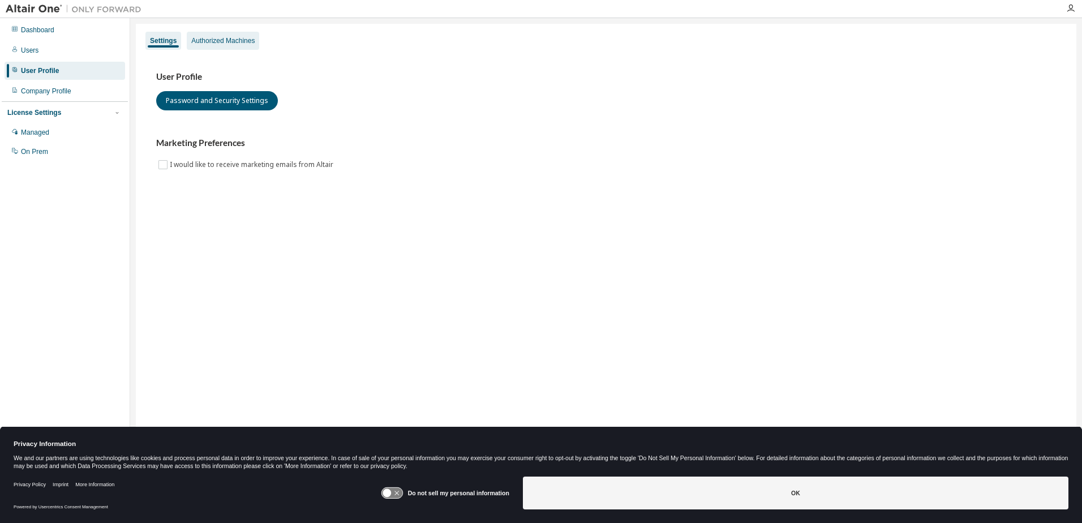
click at [234, 38] on div "Authorized Machines" at bounding box center [222, 40] width 63 height 9
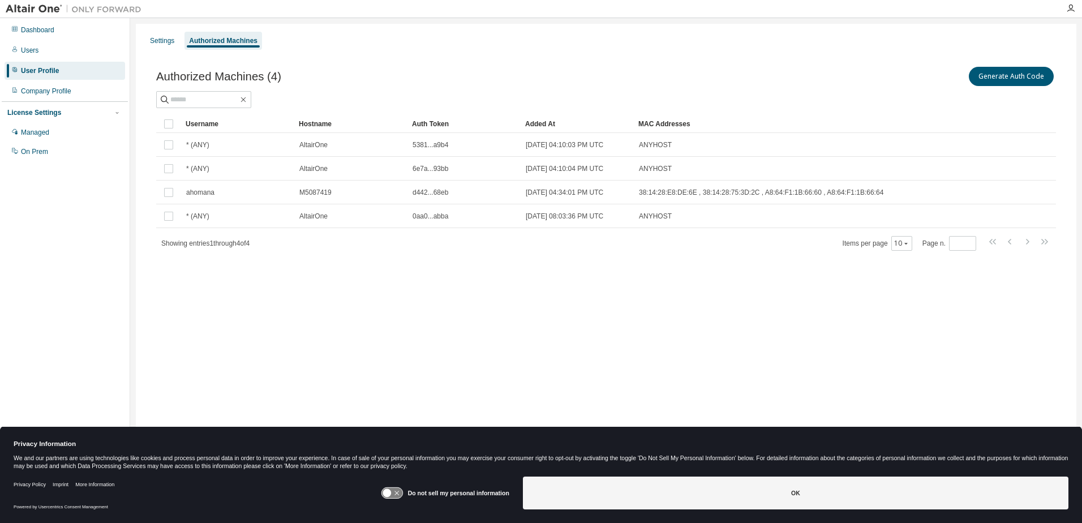
click at [532, 264] on div "Authorized Machines (4) Generate Auth Code Clear Load Save Save As Field Operat…" at bounding box center [606, 166] width 927 height 230
click at [994, 76] on button "Generate Auth Code" at bounding box center [1011, 76] width 85 height 19
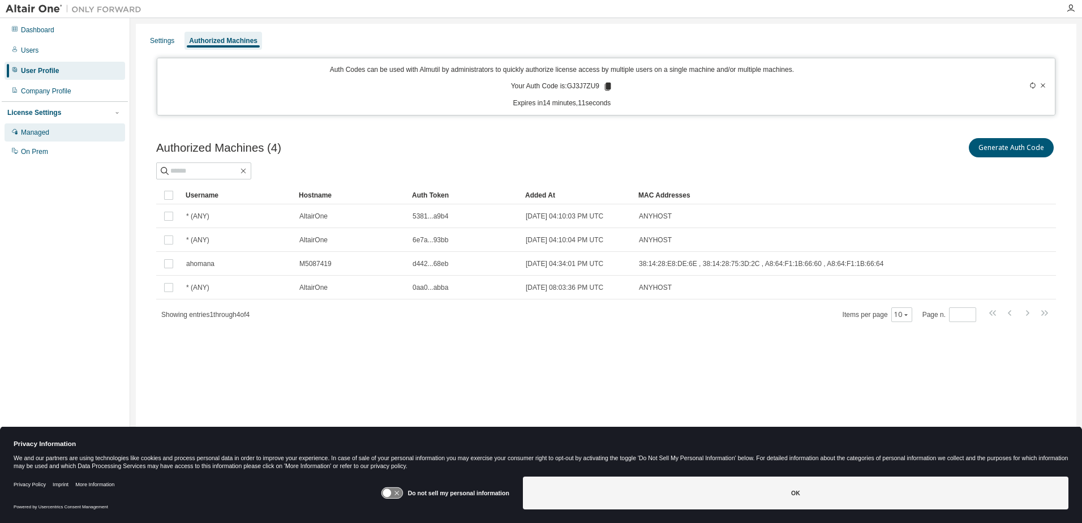
click at [40, 134] on div "Managed" at bounding box center [35, 132] width 28 height 9
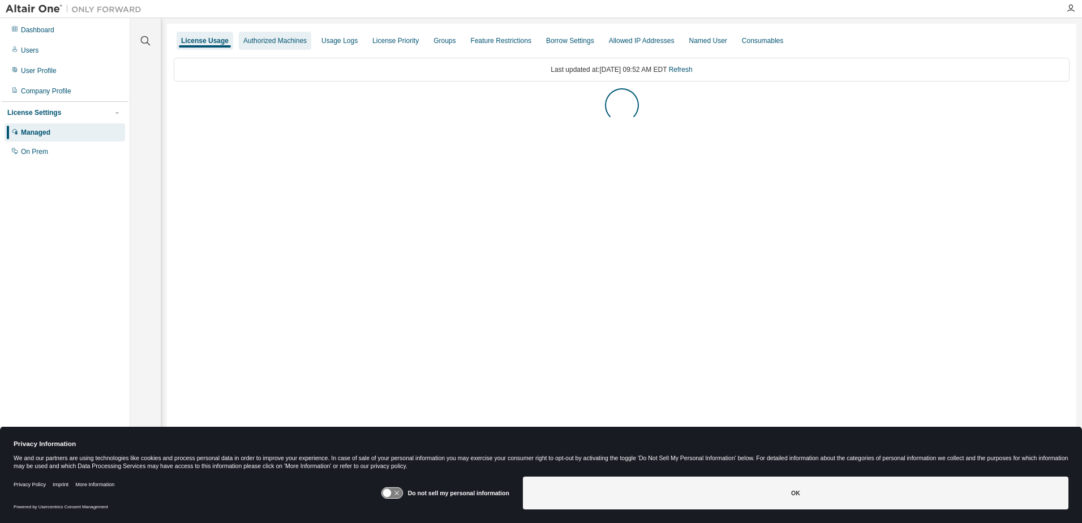
click at [269, 44] on div "Authorized Machines" at bounding box center [274, 40] width 63 height 9
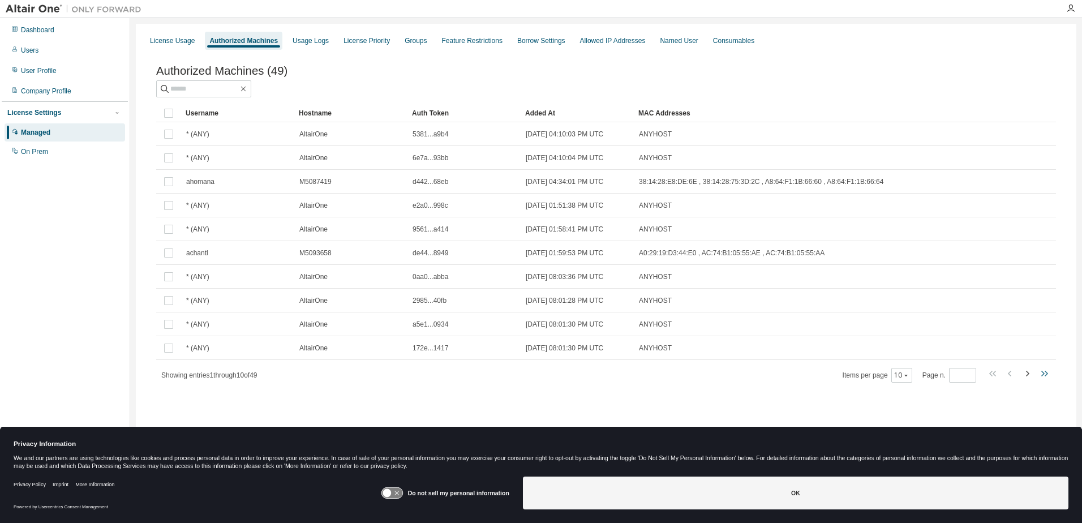
click at [1047, 378] on icon "button" at bounding box center [1045, 374] width 14 height 14
type input "*"
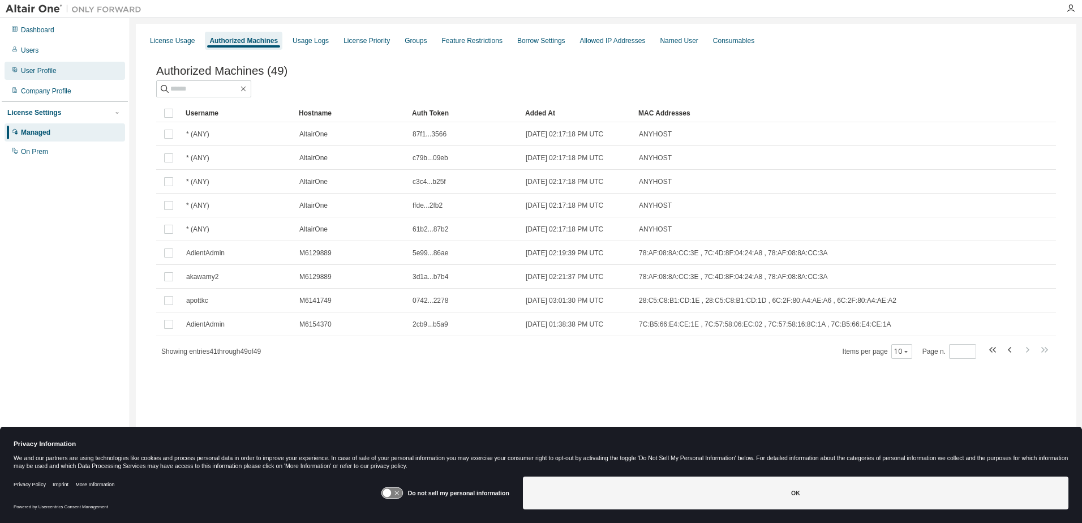
click at [42, 74] on div "User Profile" at bounding box center [39, 70] width 36 height 9
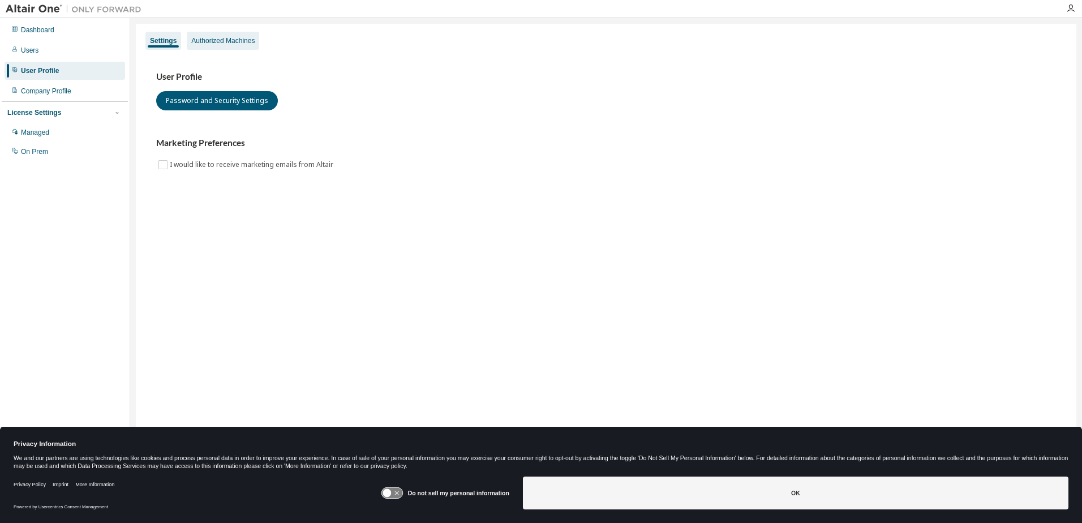
click at [211, 44] on div "Authorized Machines" at bounding box center [222, 40] width 63 height 9
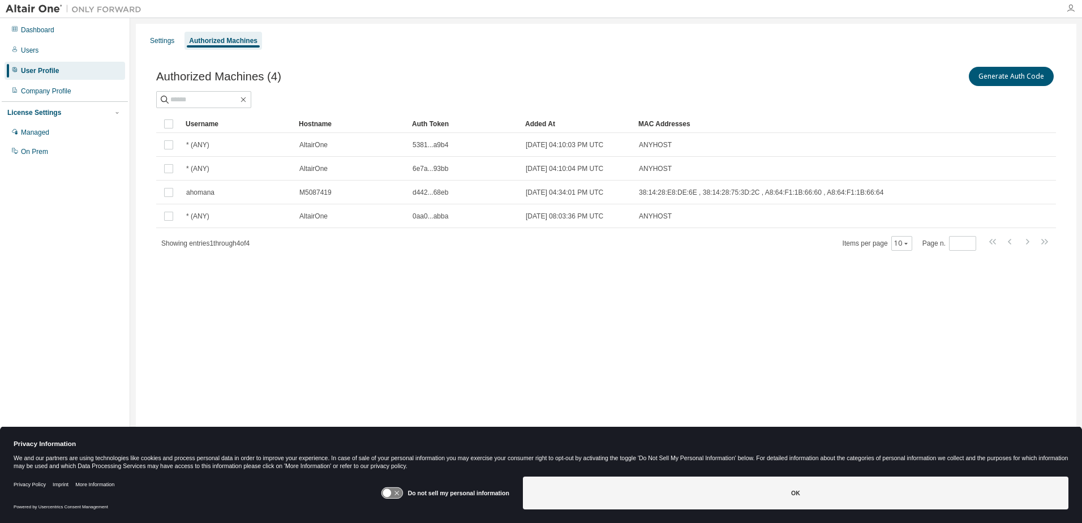
click at [1070, 11] on icon "button" at bounding box center [1071, 8] width 9 height 9
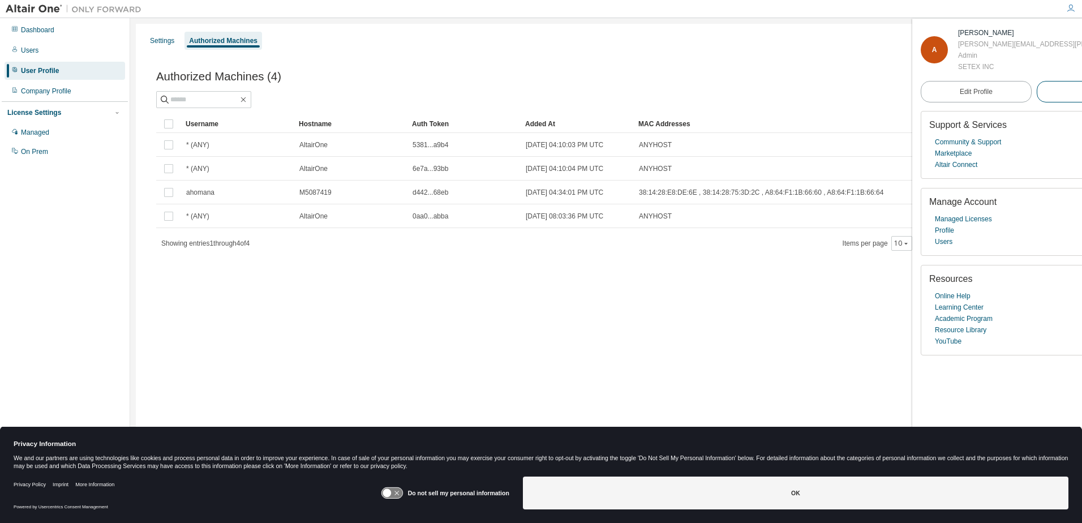
click at [1082, 89] on span "Logout" at bounding box center [1092, 91] width 21 height 11
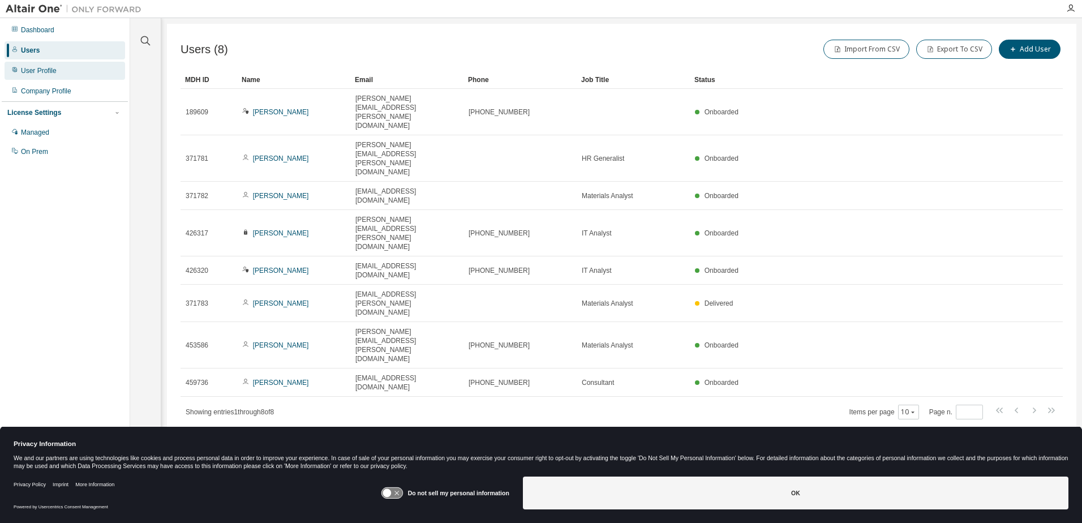
click at [44, 74] on div "User Profile" at bounding box center [39, 70] width 36 height 9
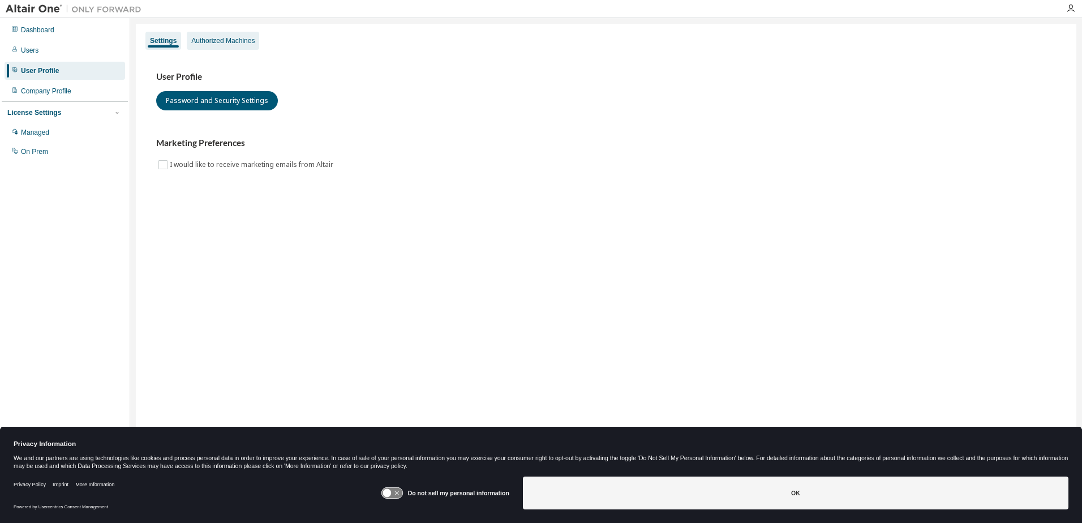
click at [236, 45] on div "Authorized Machines" at bounding box center [222, 40] width 63 height 9
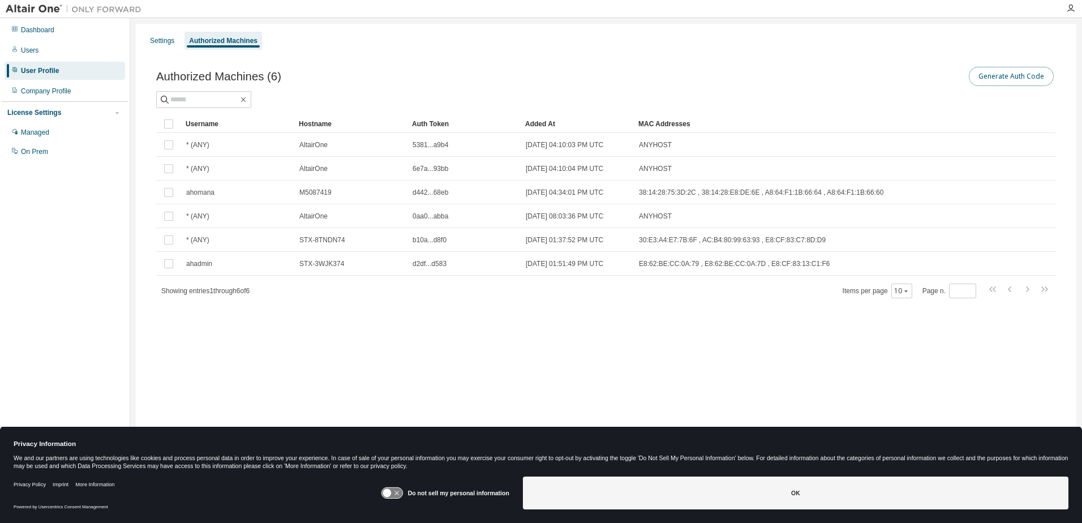
click at [996, 77] on button "Generate Auth Code" at bounding box center [1011, 76] width 85 height 19
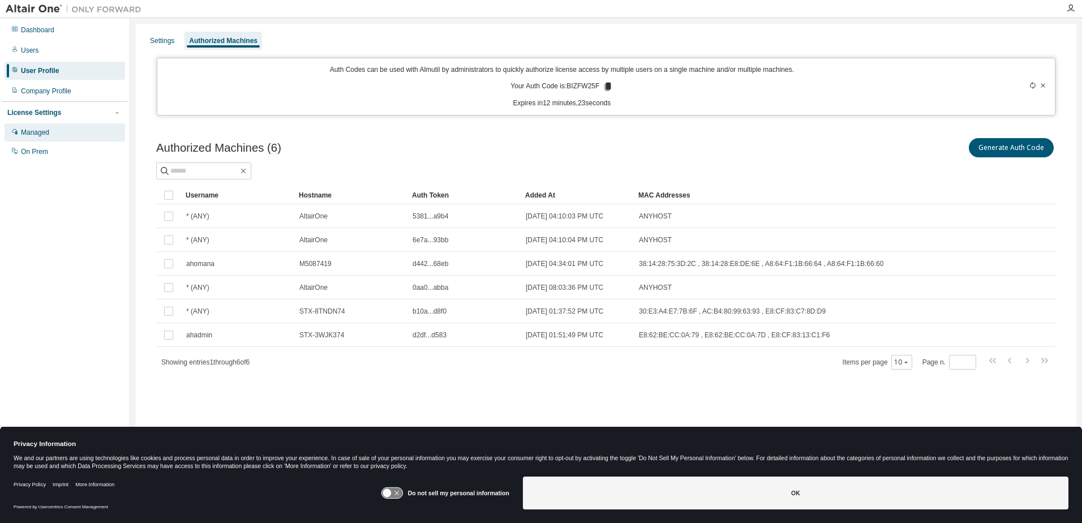
click at [38, 132] on div "Managed" at bounding box center [35, 132] width 28 height 9
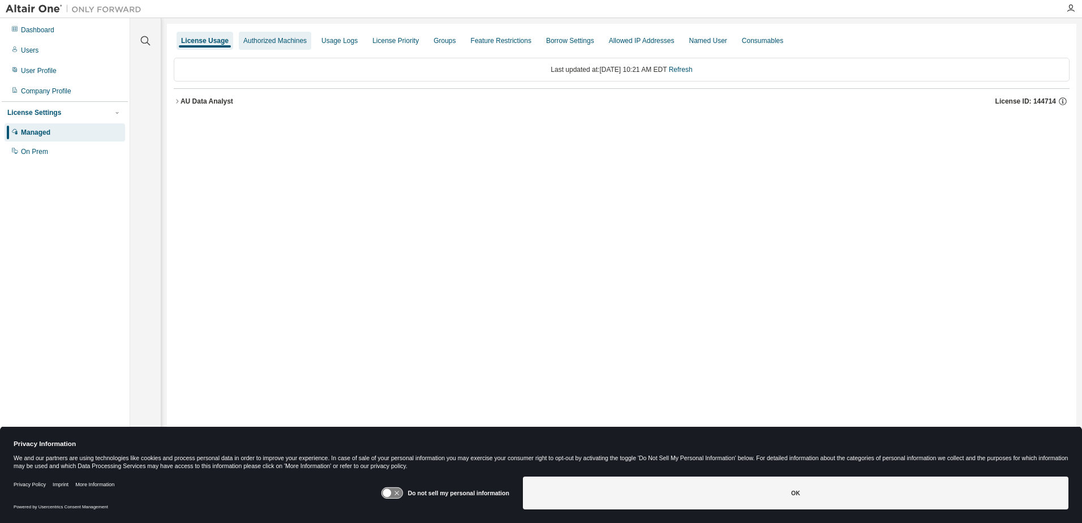
click at [286, 41] on div "Authorized Machines" at bounding box center [274, 40] width 63 height 9
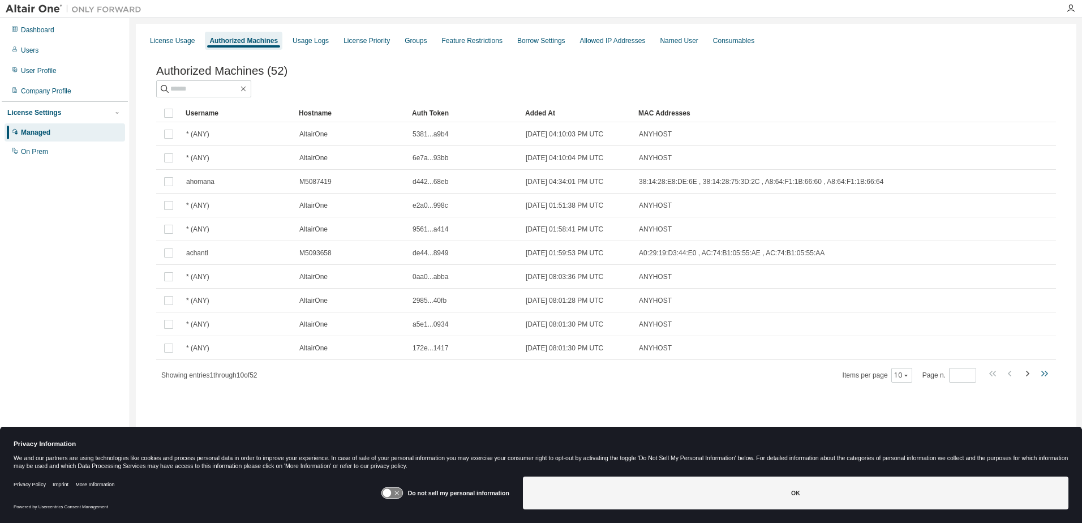
click at [1046, 376] on icon "button" at bounding box center [1046, 374] width 3 height 6
type input "*"
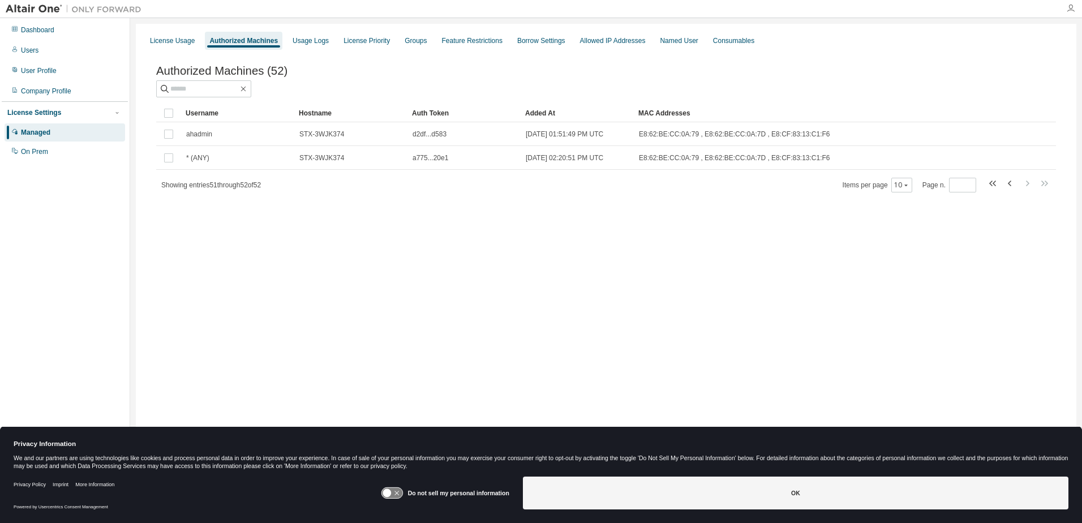
click at [1071, 8] on icon "button" at bounding box center [1071, 8] width 9 height 9
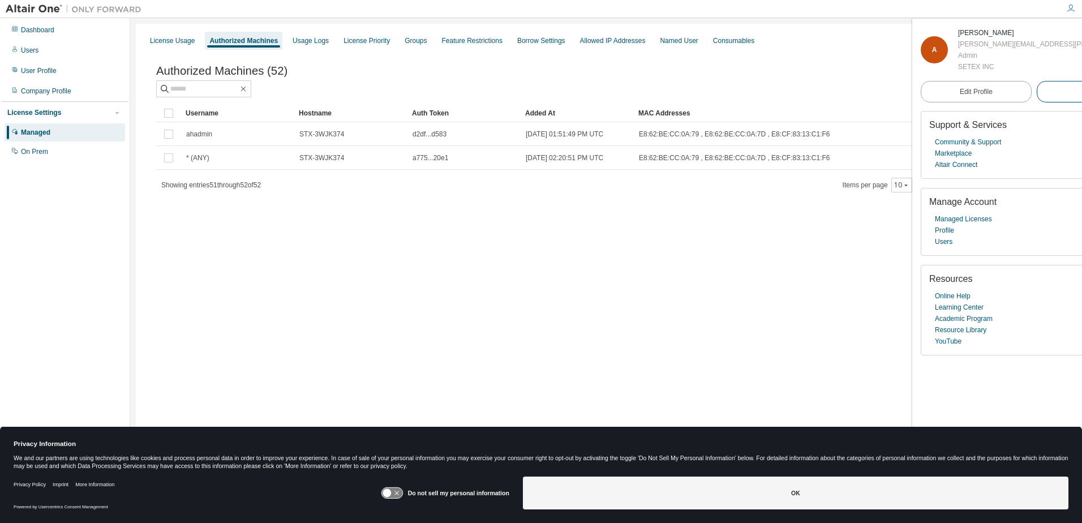
click at [1082, 95] on span "Logout" at bounding box center [1092, 91] width 21 height 11
